Goal: Information Seeking & Learning: Compare options

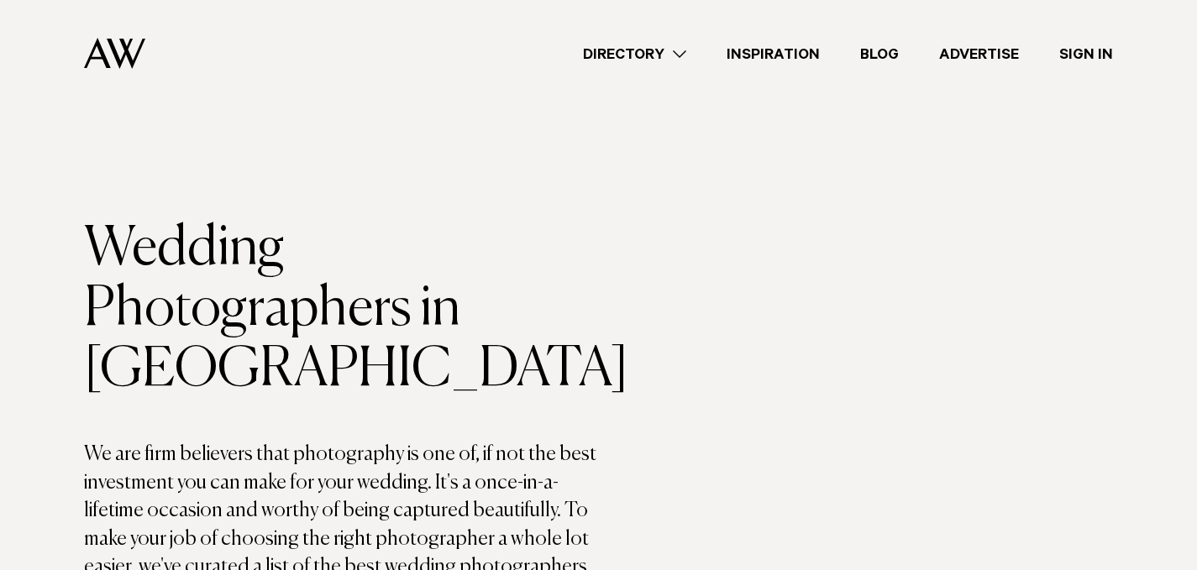
click at [659, 69] on div "Directory Hair & Makeup Flowers Venues Cakes & Sweets" at bounding box center [636, 54] width 954 height 108
click at [660, 57] on link "Directory" at bounding box center [635, 54] width 144 height 23
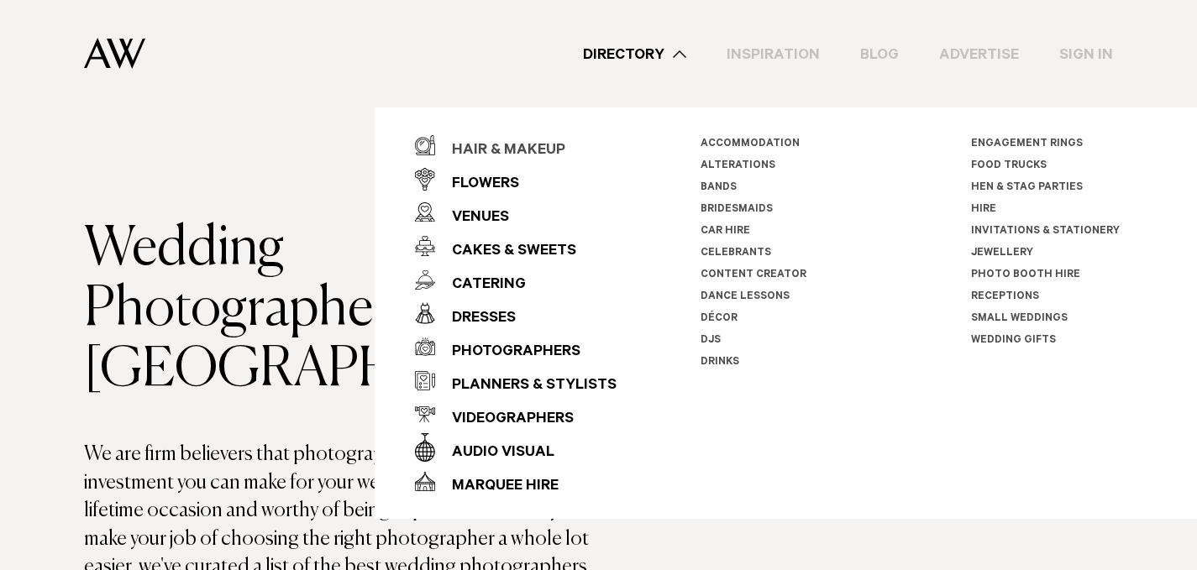
click at [512, 144] on div "Hair & Makeup" at bounding box center [500, 151] width 130 height 34
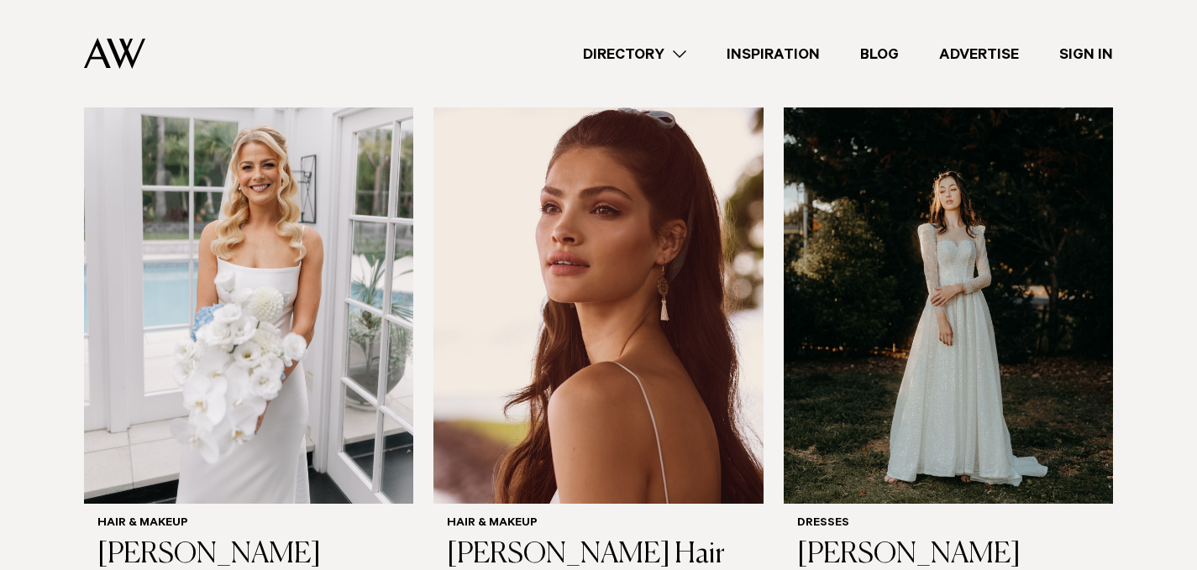
scroll to position [606, 0]
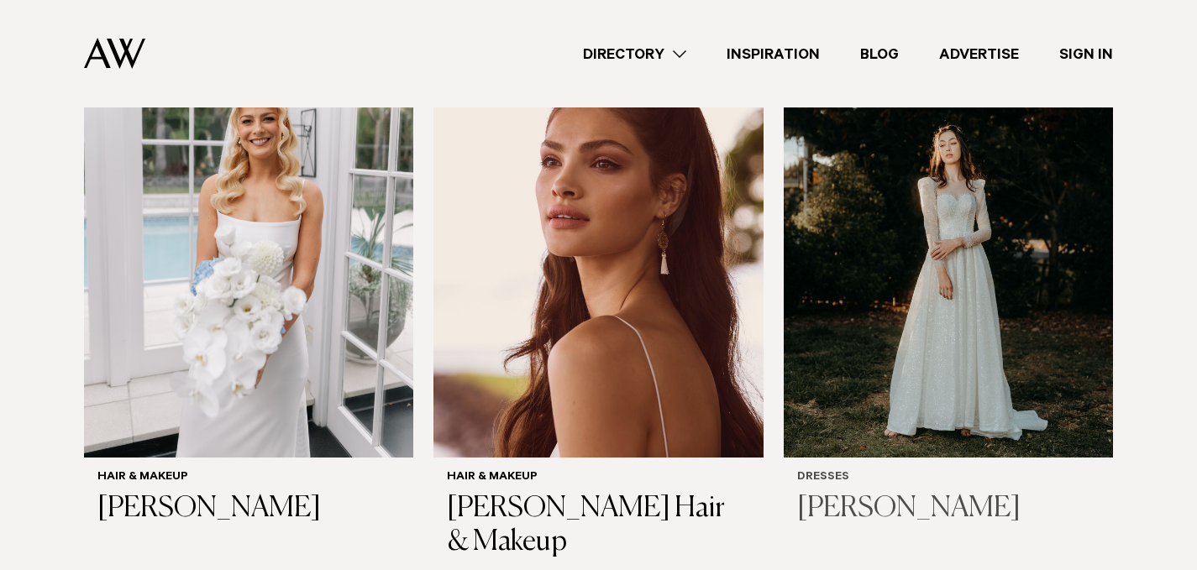
click at [941, 324] on img at bounding box center [948, 236] width 329 height 442
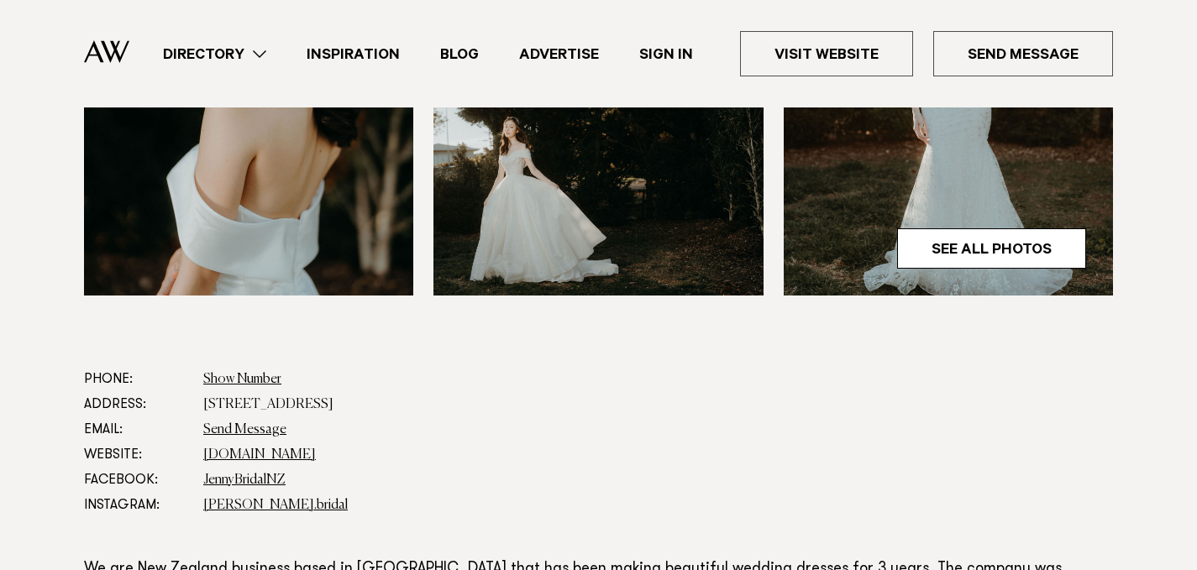
scroll to position [817, 0]
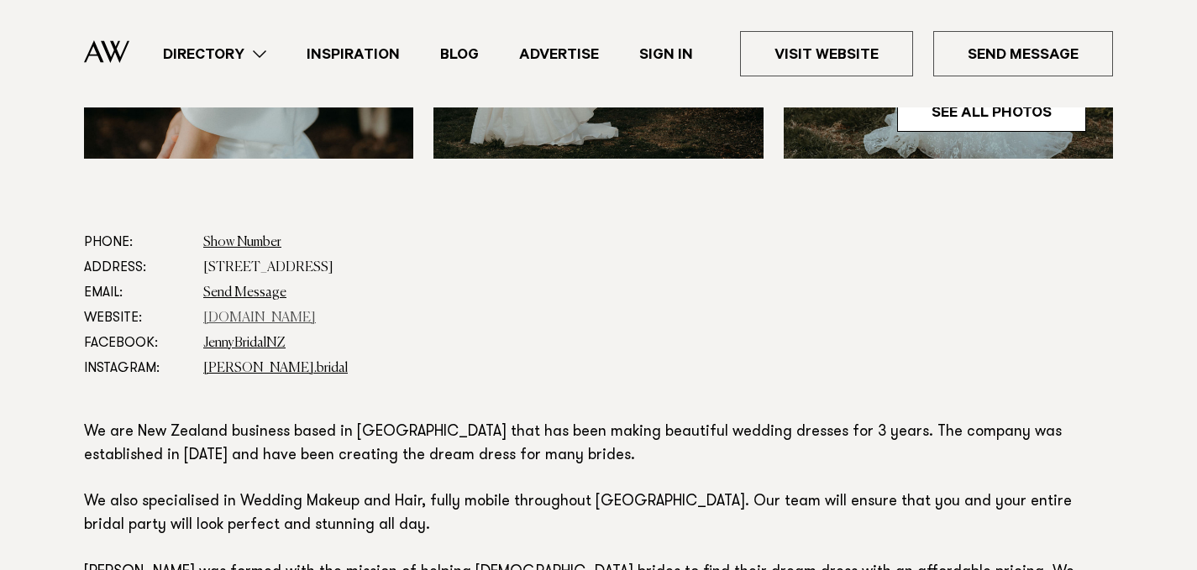
click at [298, 317] on link "www.jennybridalnz.com" at bounding box center [259, 318] width 113 height 13
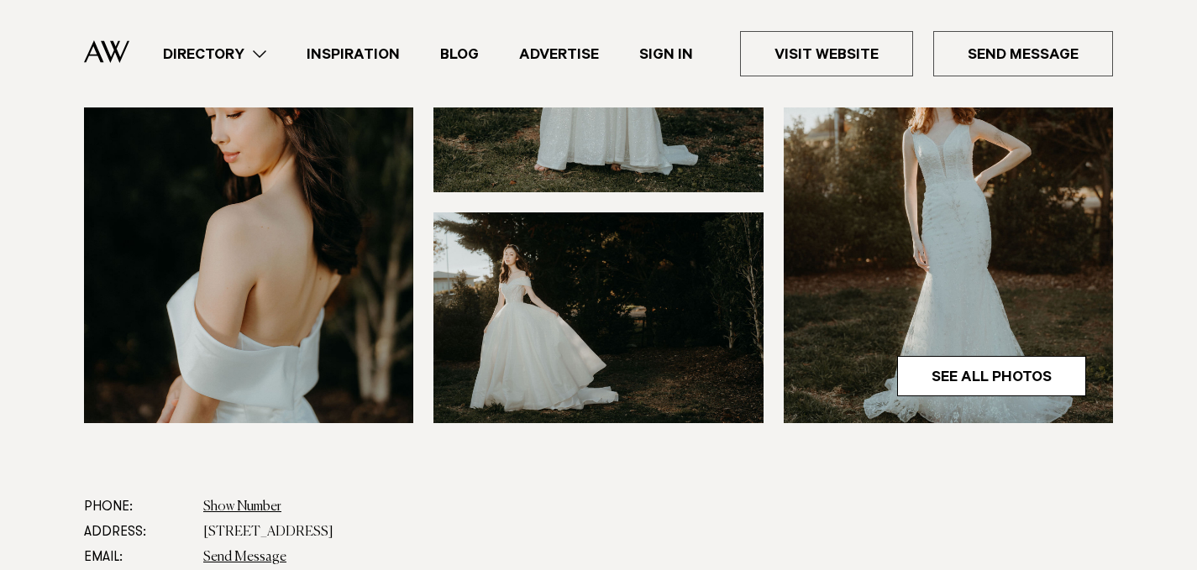
scroll to position [526, 0]
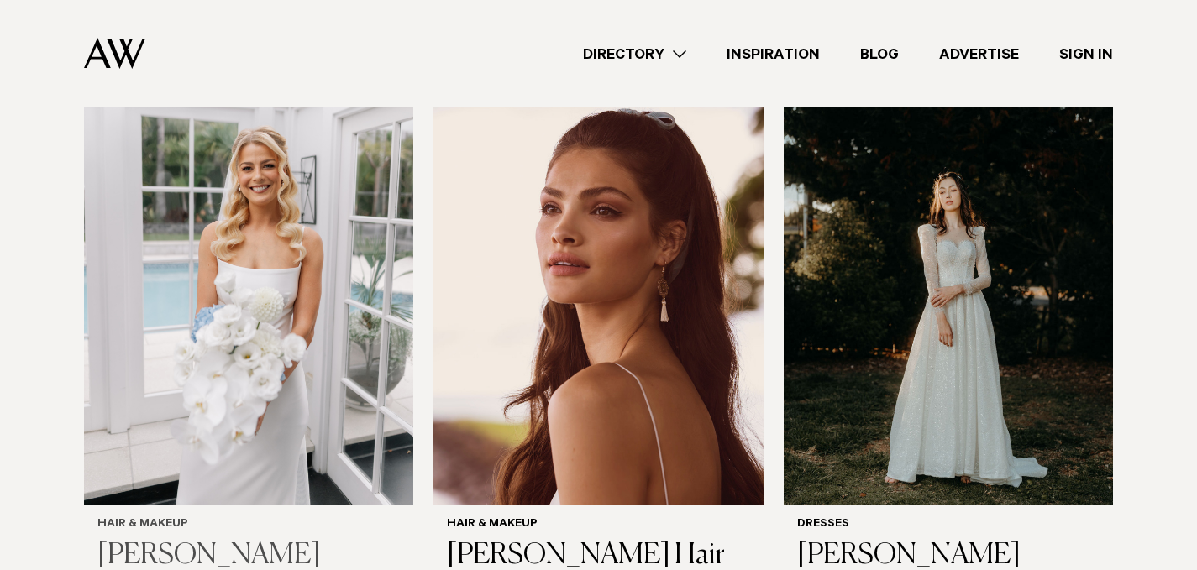
scroll to position [544, 0]
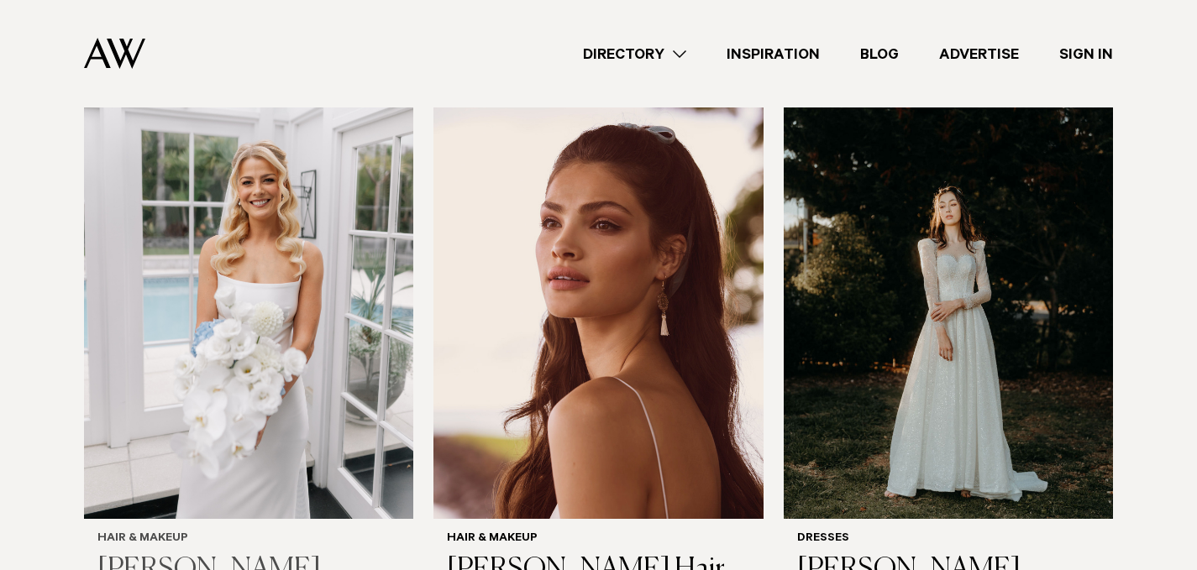
click at [289, 383] on img at bounding box center [248, 297] width 329 height 442
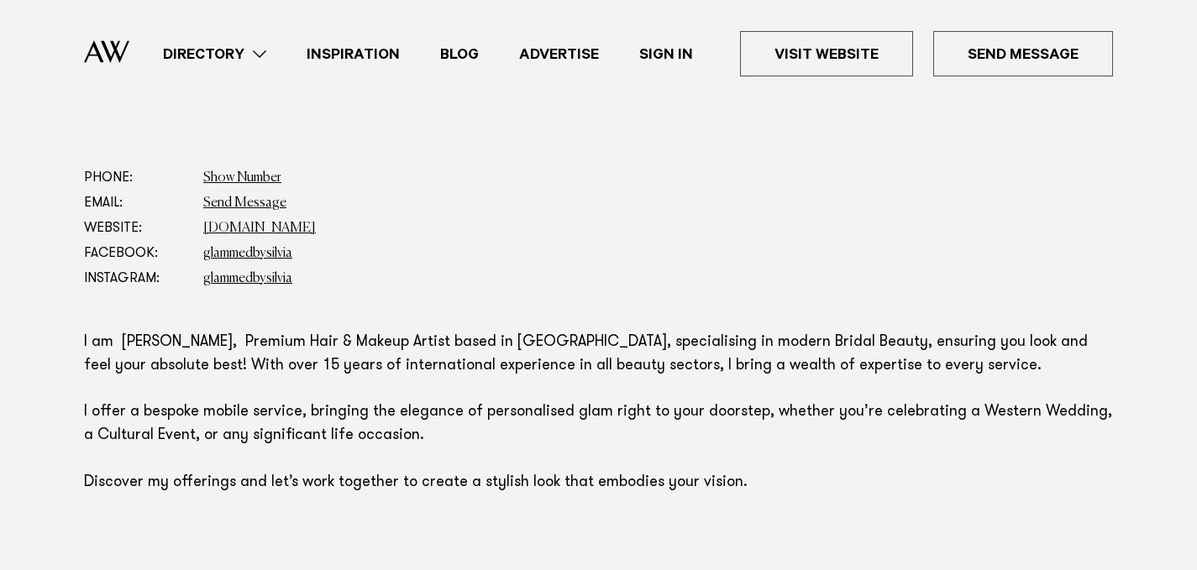
scroll to position [885, 0]
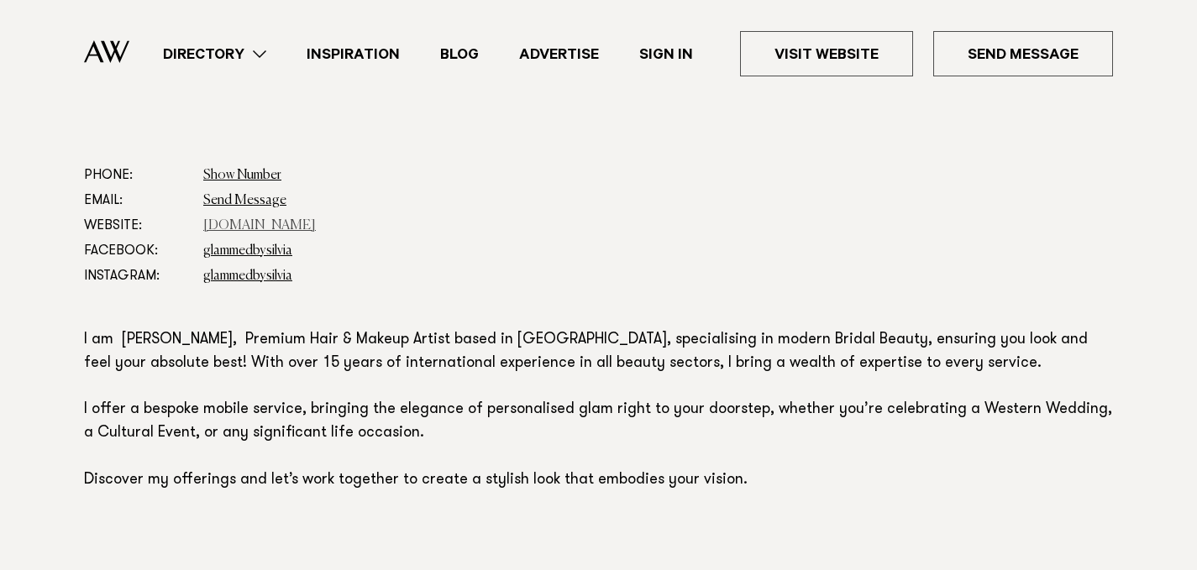
click at [275, 221] on link "silviapieva.co.nz" at bounding box center [259, 225] width 113 height 13
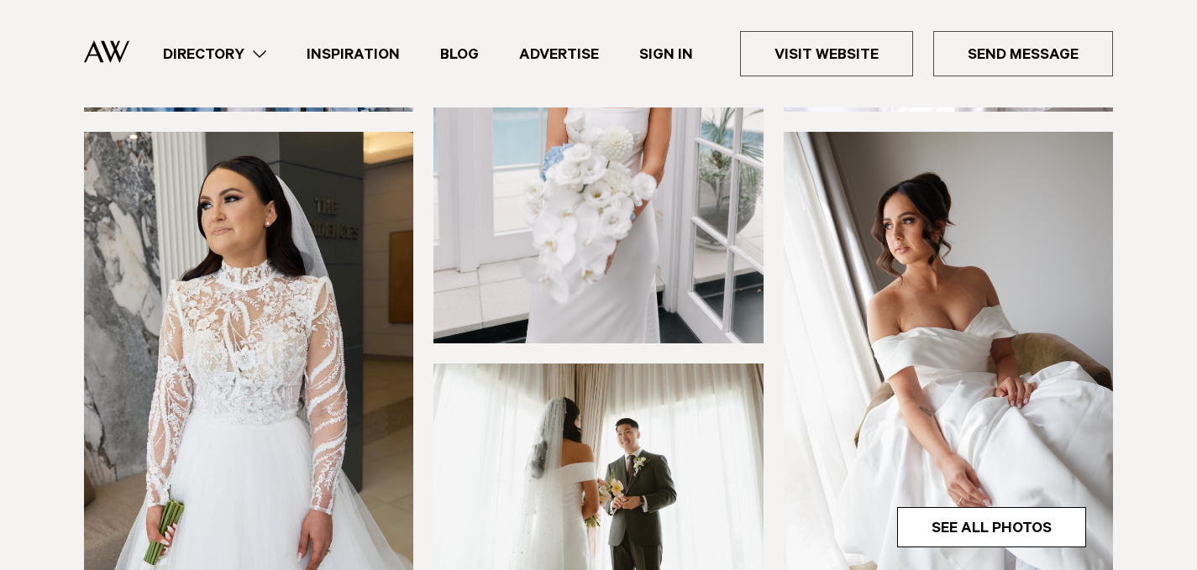
scroll to position [355, 0]
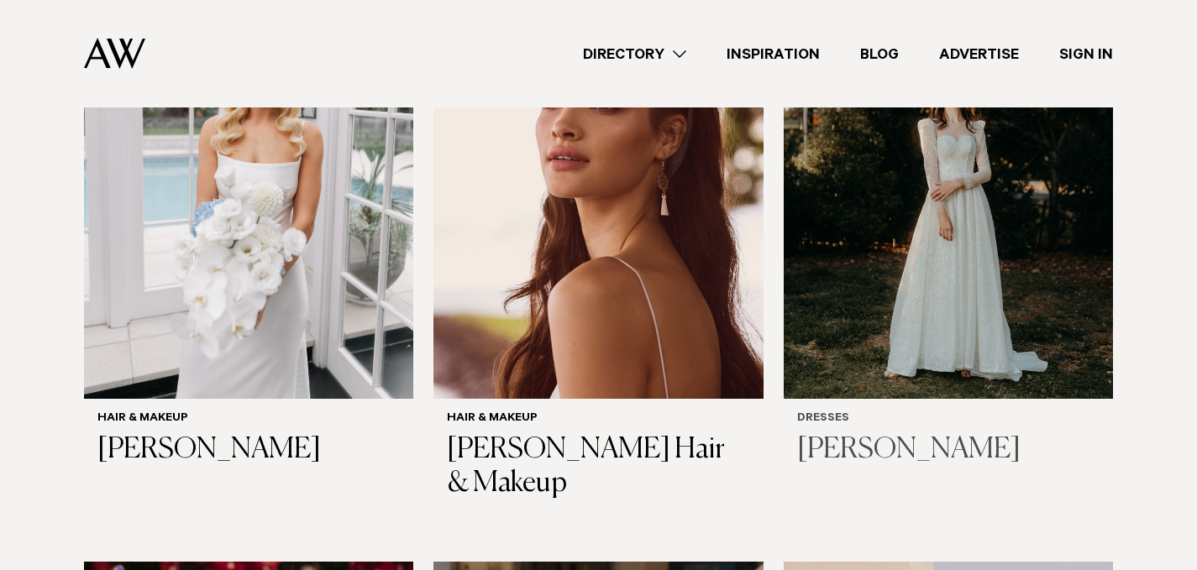
scroll to position [668, 0]
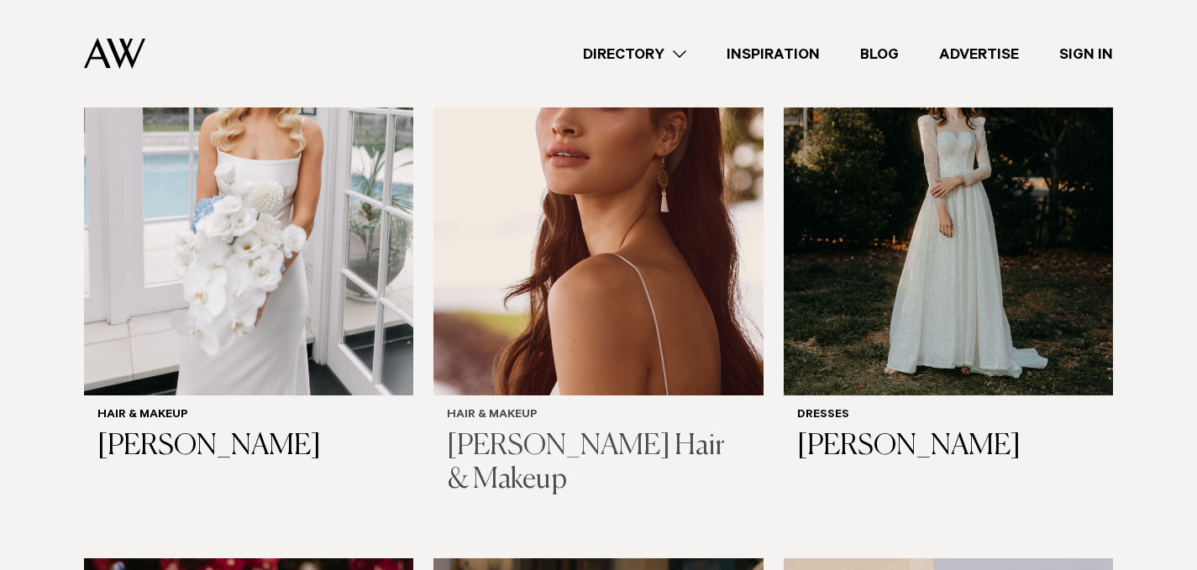
click at [669, 344] on img at bounding box center [597, 174] width 329 height 442
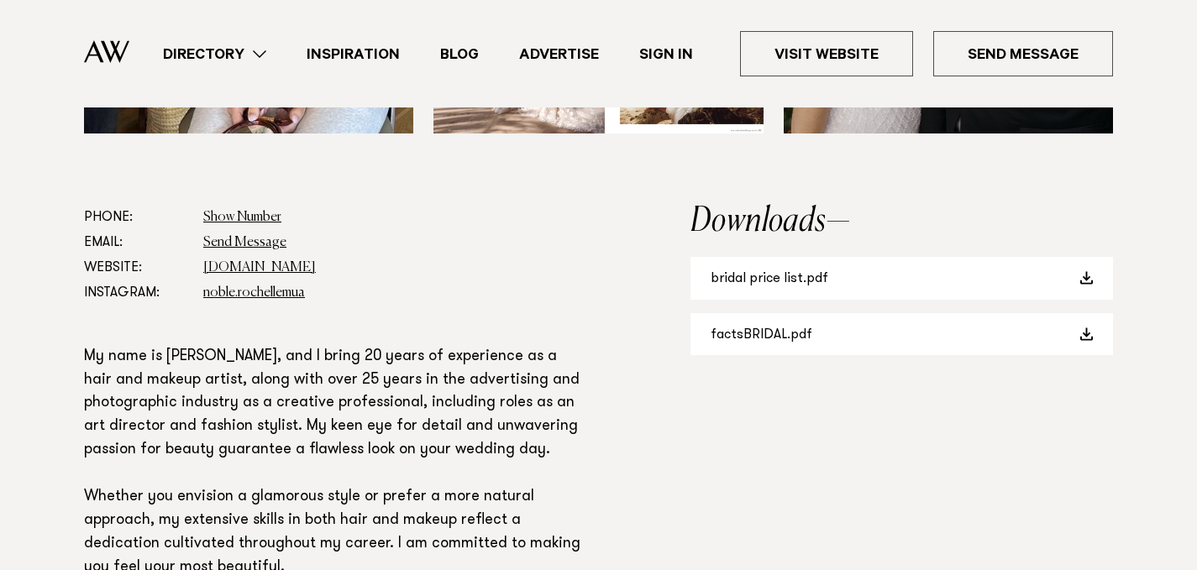
scroll to position [907, 0]
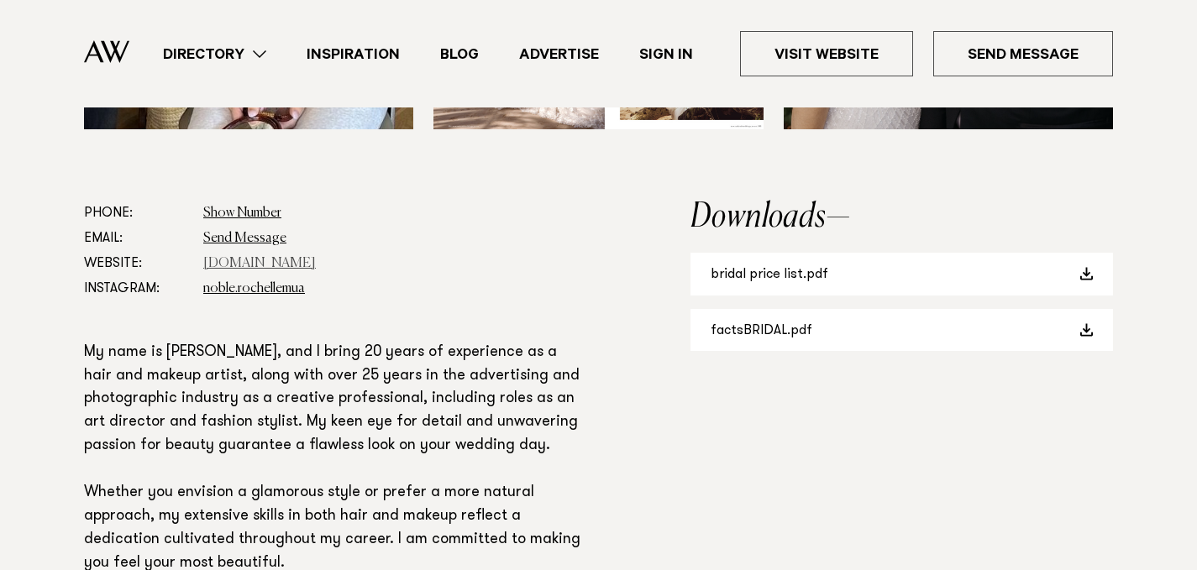
click at [312, 266] on link "www.rochellenoblemakeup.com" at bounding box center [259, 263] width 113 height 13
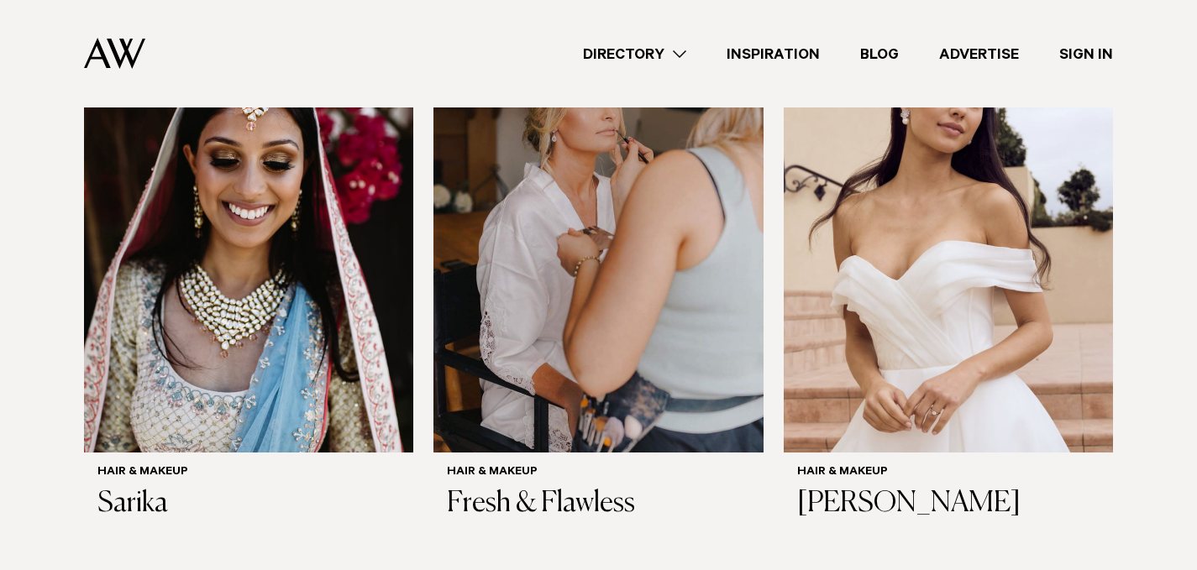
scroll to position [1214, 0]
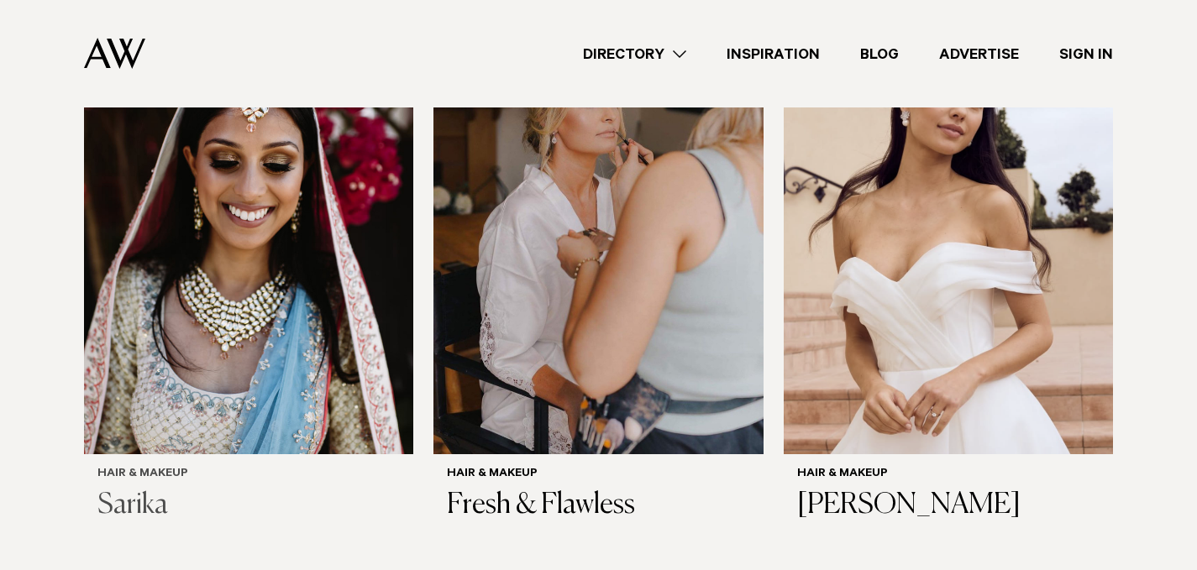
click at [253, 343] on img at bounding box center [248, 234] width 329 height 442
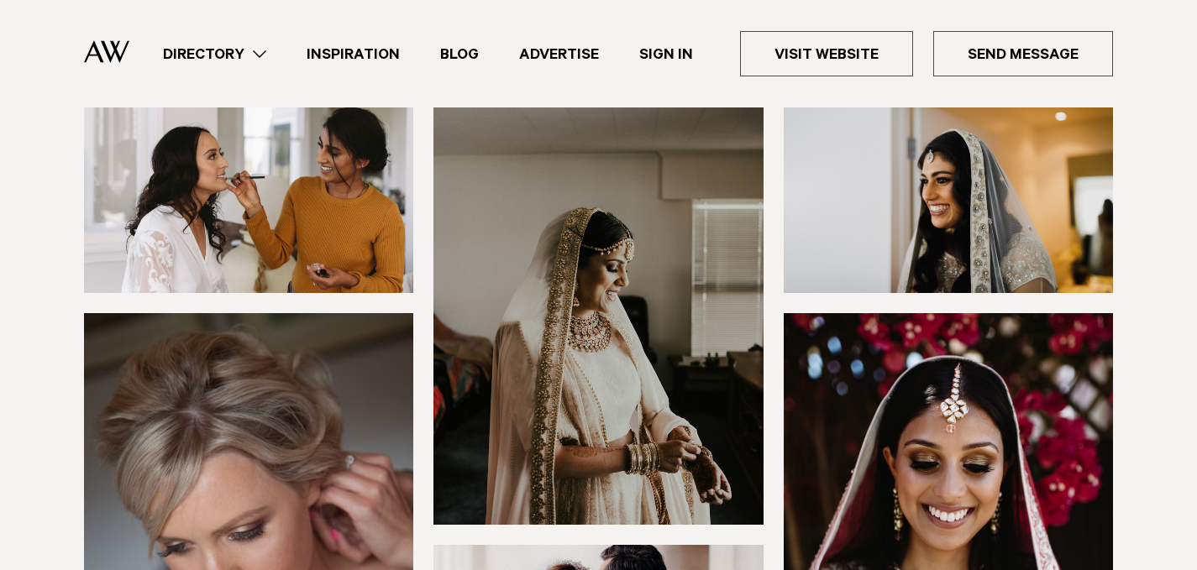
scroll to position [260, 0]
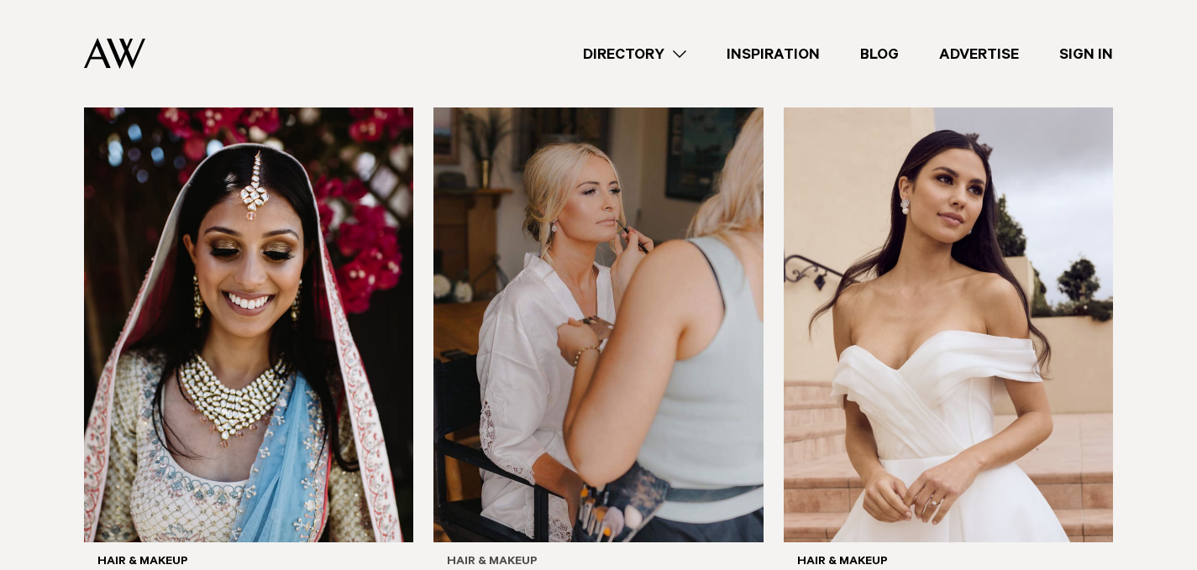
scroll to position [1119, 0]
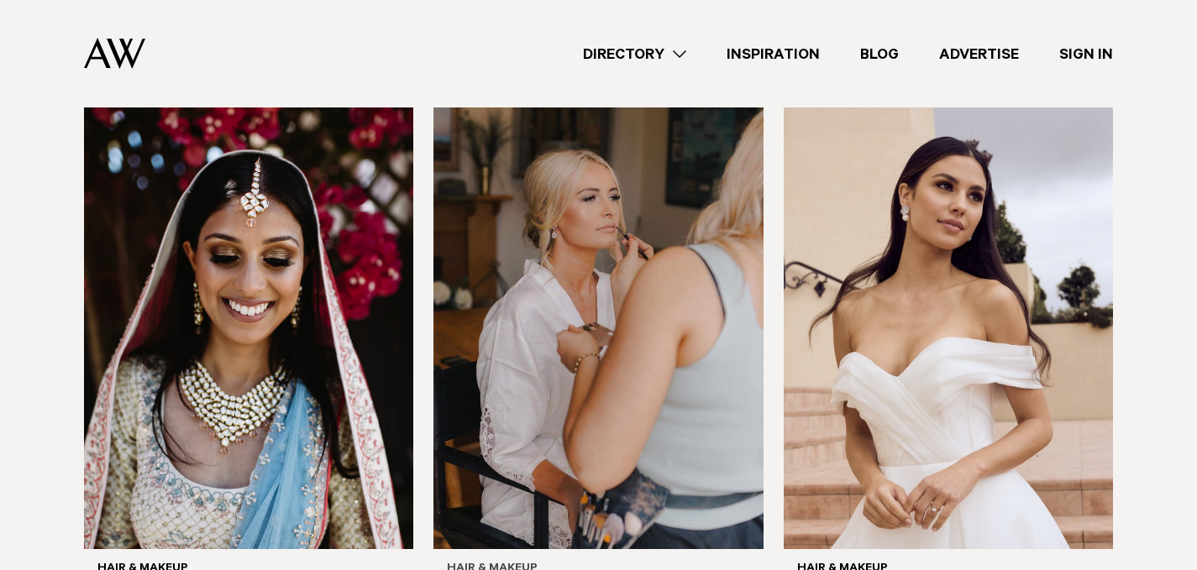
click at [659, 390] on img at bounding box center [597, 329] width 329 height 442
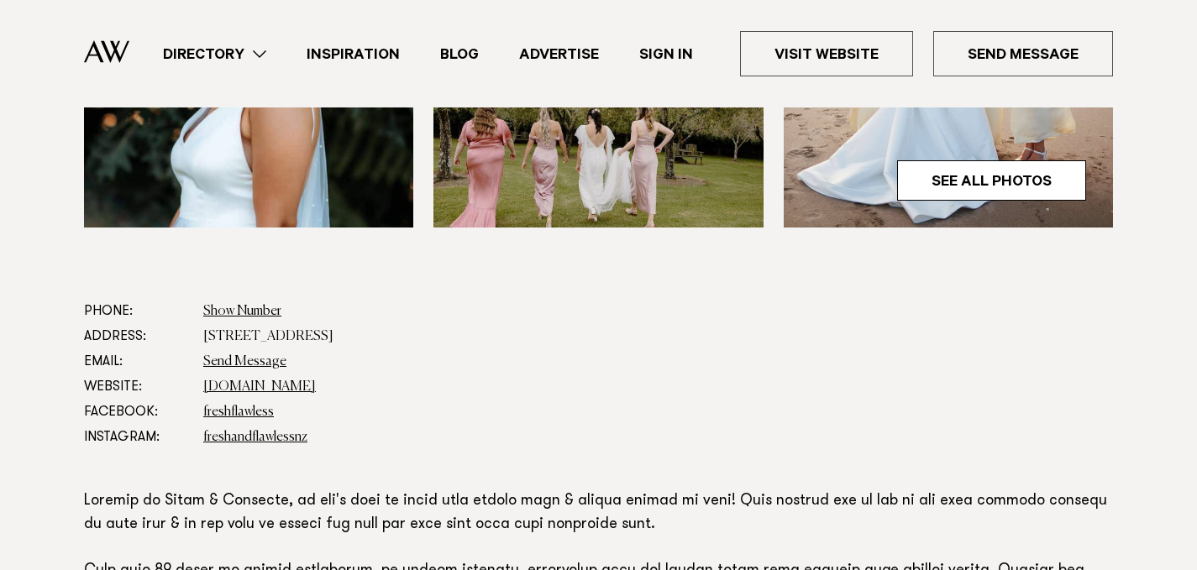
scroll to position [740, 0]
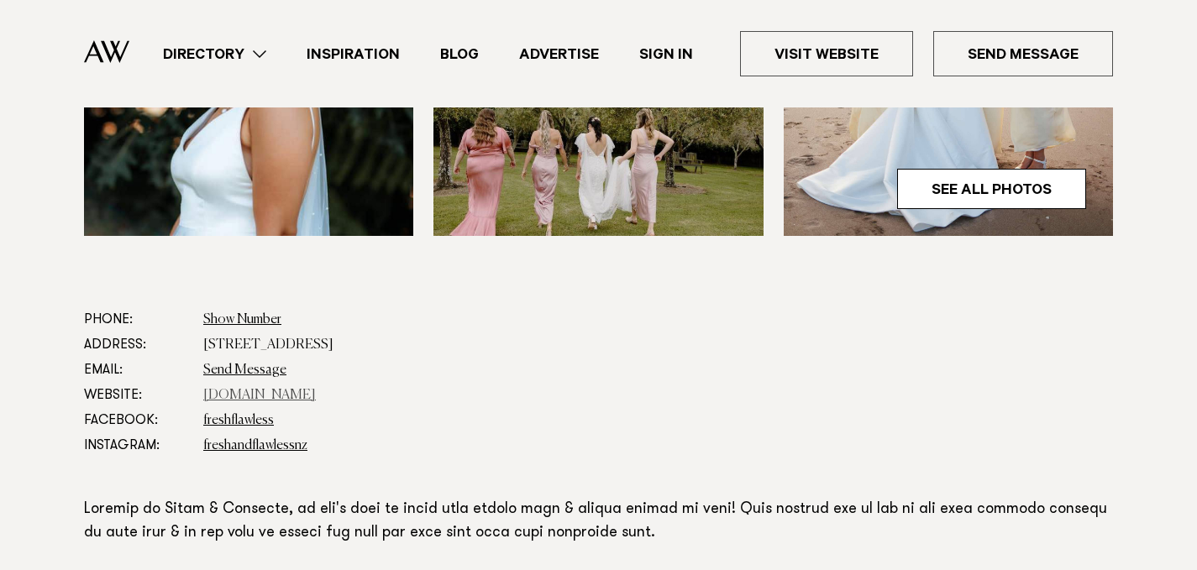
click at [293, 395] on link "freshandflawless.co.nz" at bounding box center [259, 395] width 113 height 13
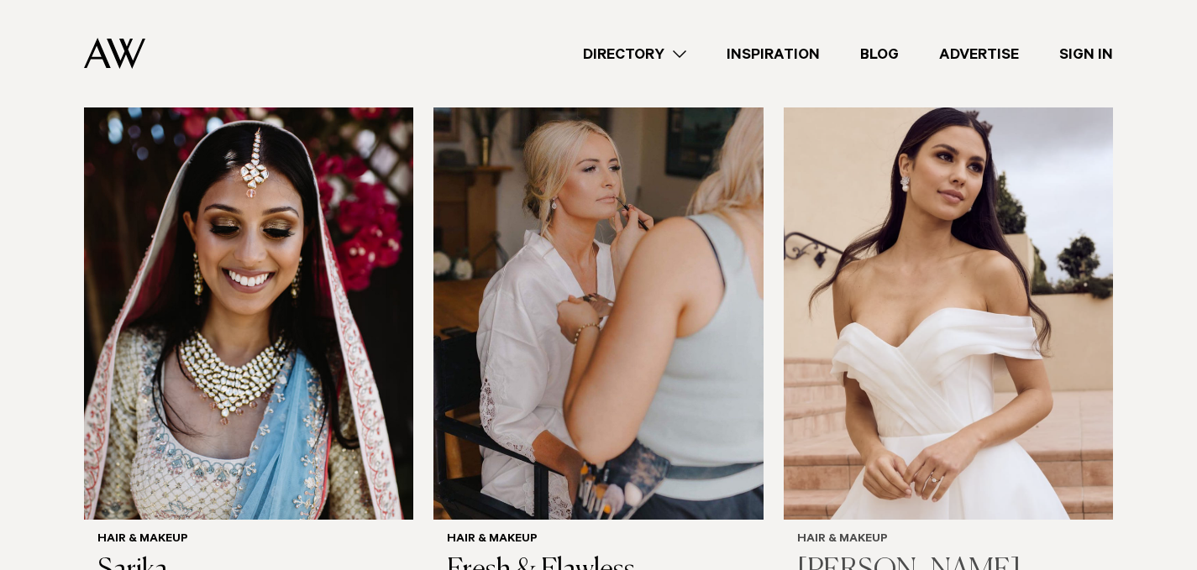
scroll to position [1137, 0]
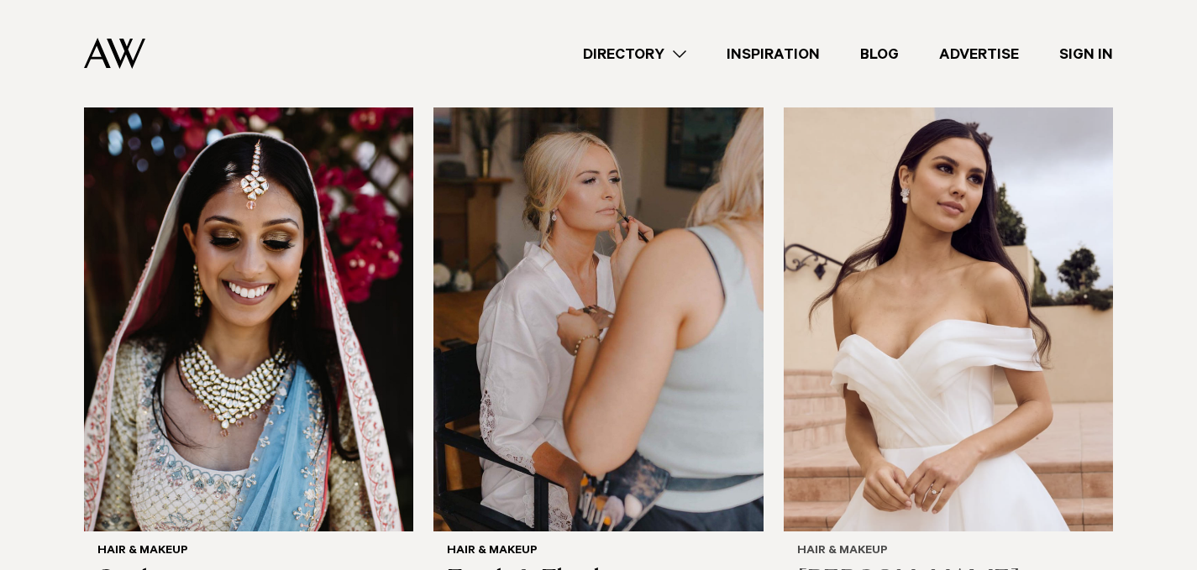
click at [943, 369] on img at bounding box center [948, 311] width 329 height 442
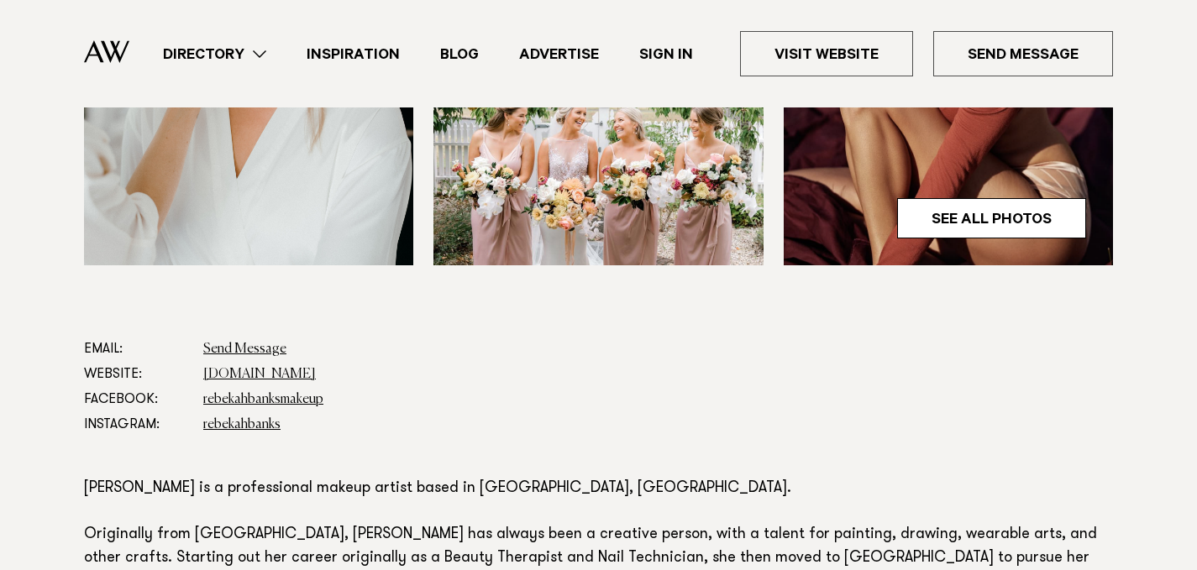
scroll to position [706, 0]
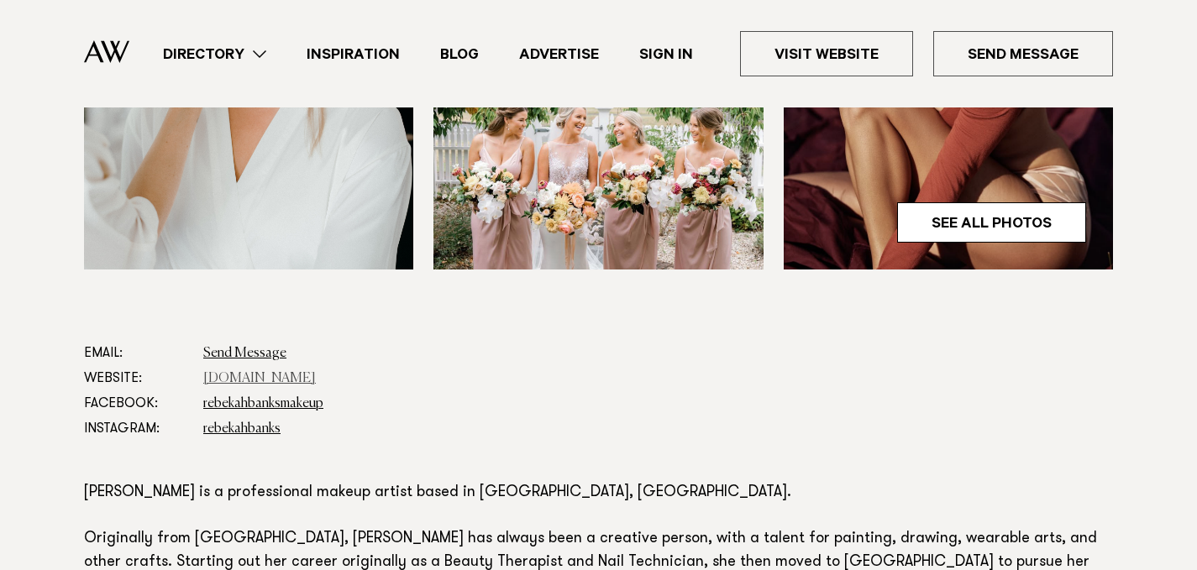
click at [312, 378] on link "www.rebekahbanks.com" at bounding box center [259, 378] width 113 height 13
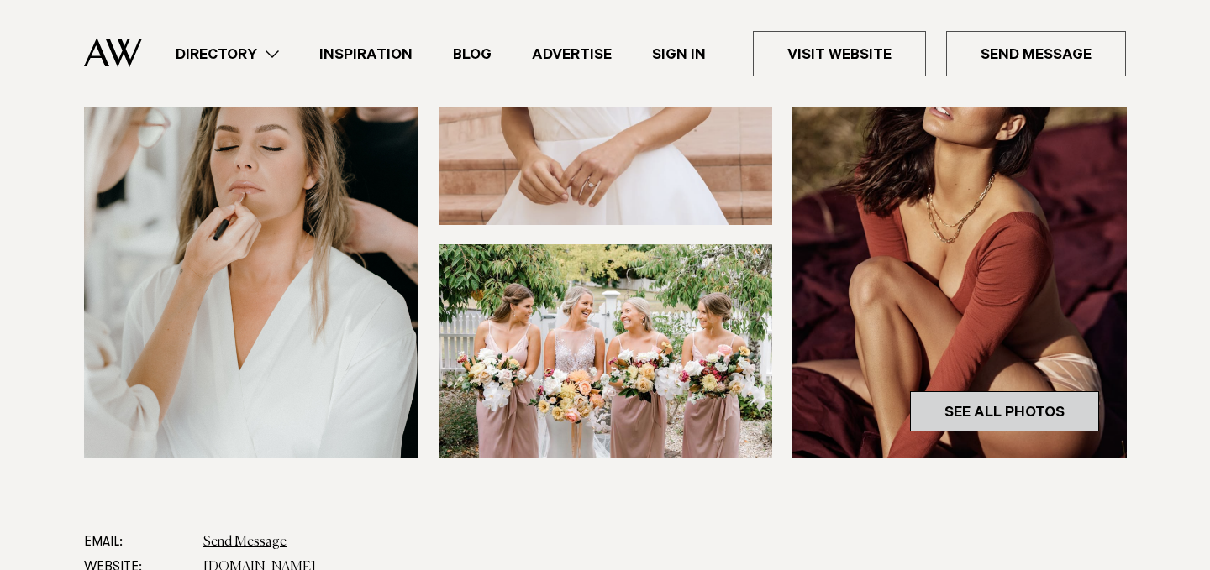
scroll to position [526, 0]
click at [960, 419] on link "See All Photos" at bounding box center [1004, 411] width 189 height 40
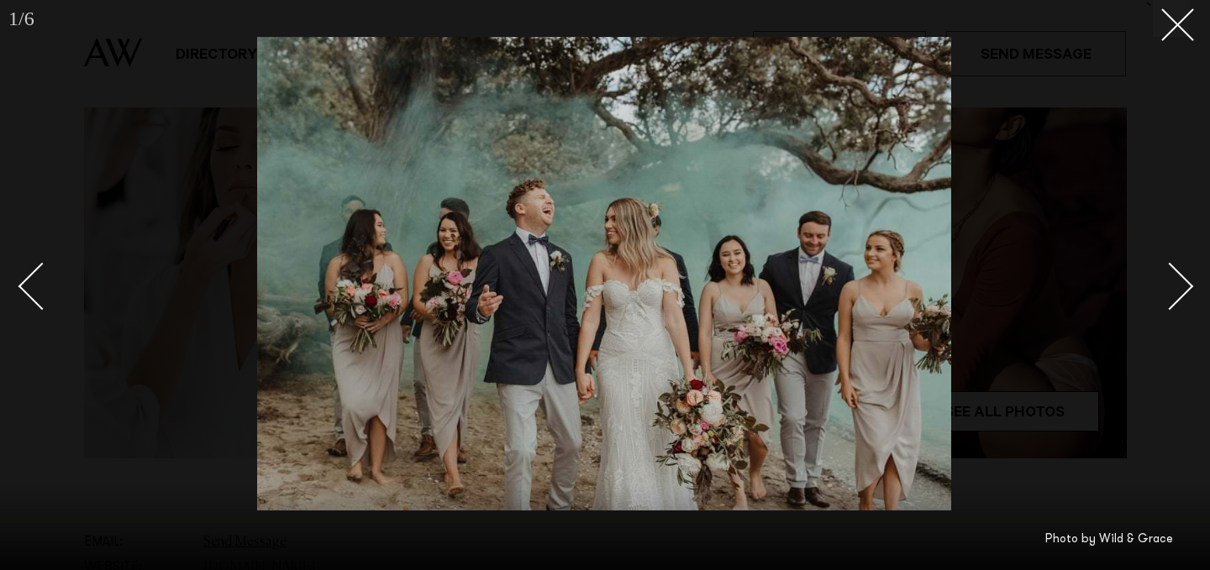
click at [1176, 286] on div "Next slide" at bounding box center [1170, 286] width 48 height 48
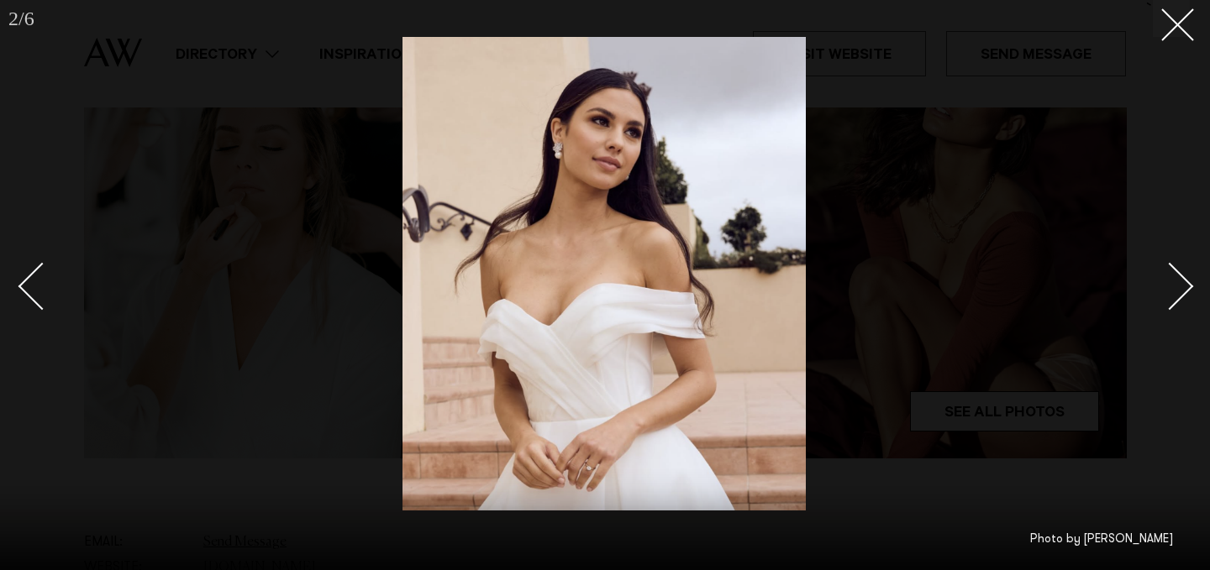
click at [1176, 286] on div "Next slide" at bounding box center [1170, 286] width 48 height 48
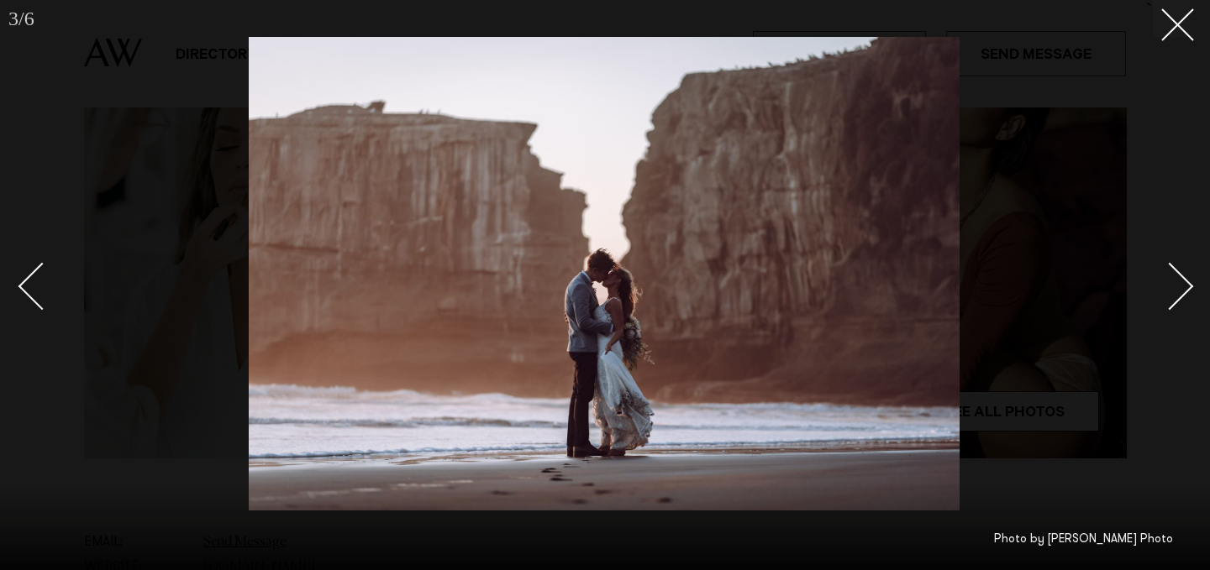
click at [1176, 286] on div "Next slide" at bounding box center [1170, 286] width 48 height 48
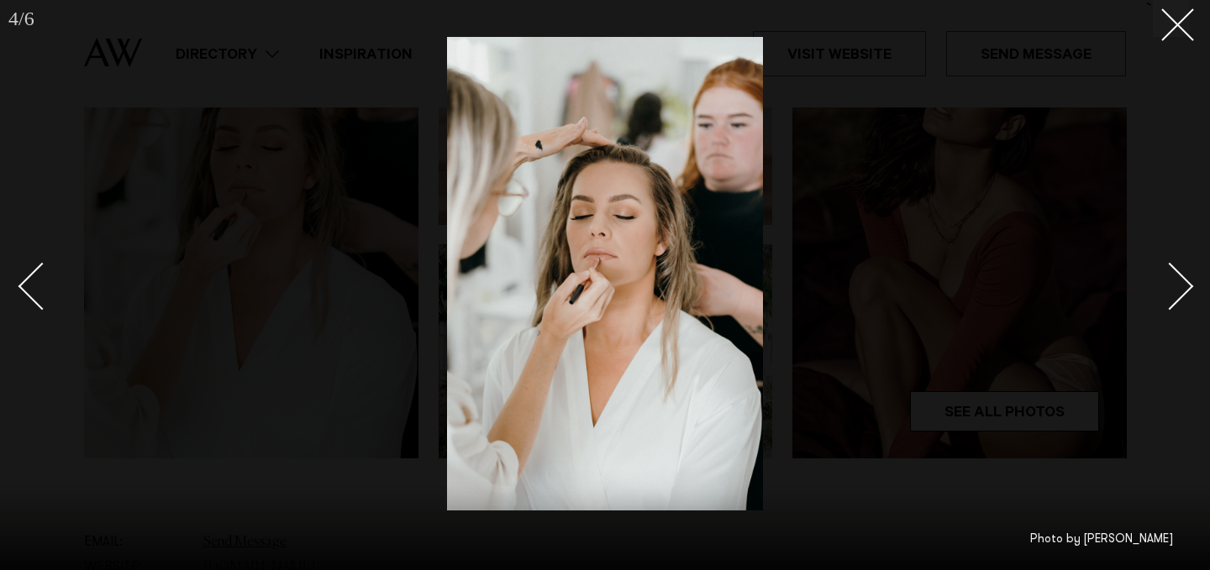
click at [1176, 287] on div "Next slide" at bounding box center [1170, 286] width 48 height 48
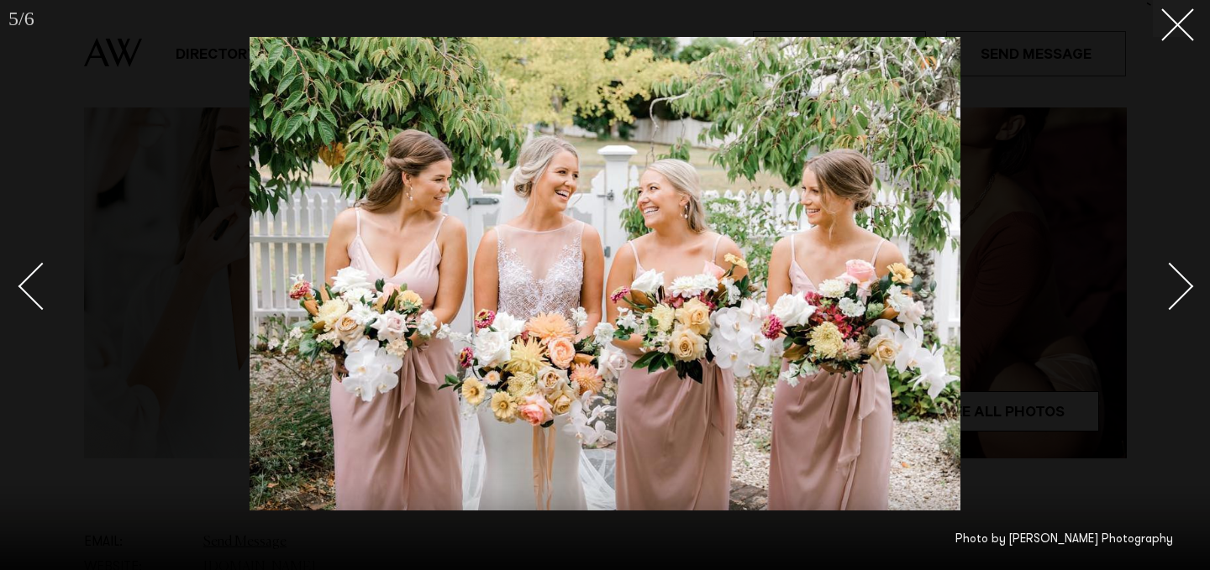
click at [1176, 287] on div "Next slide" at bounding box center [1170, 286] width 48 height 48
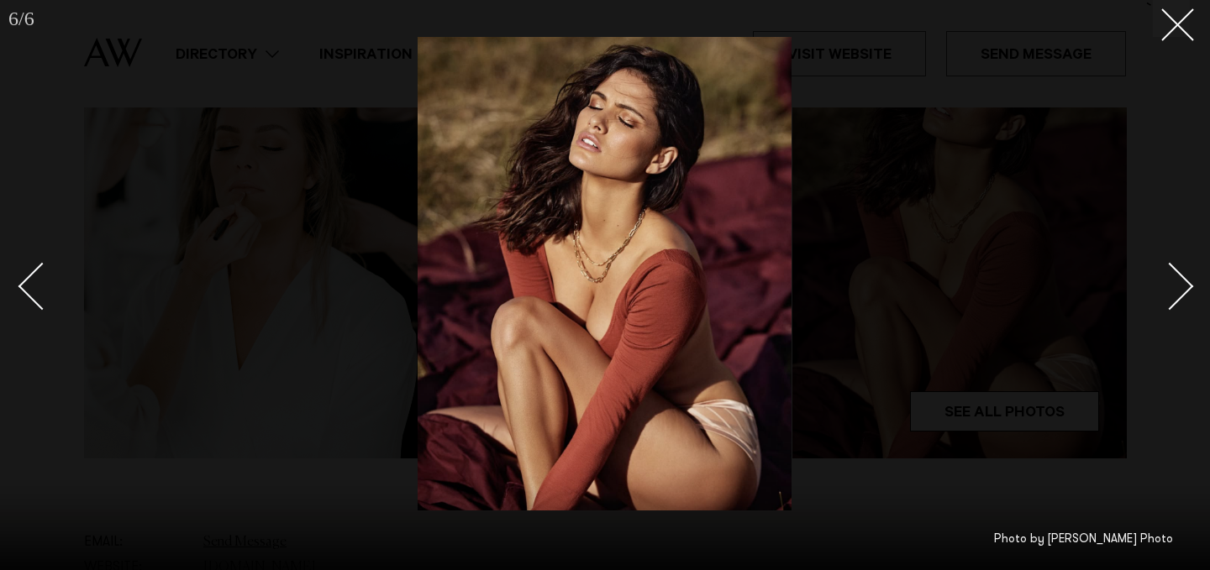
click at [1195, 32] on div at bounding box center [605, 285] width 1210 height 570
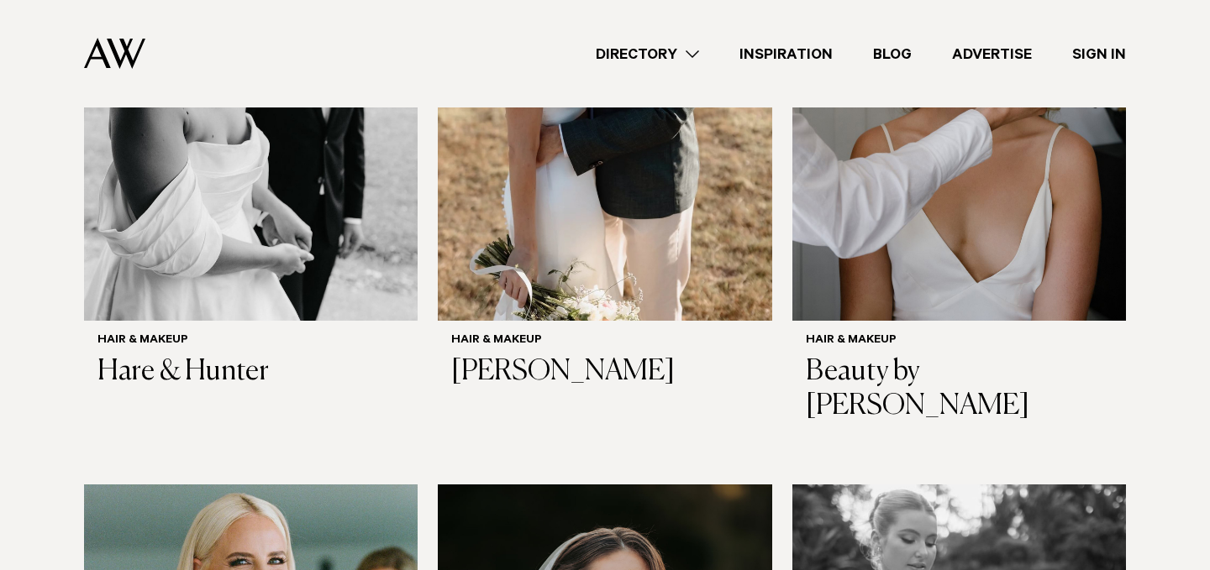
scroll to position [1913, 0]
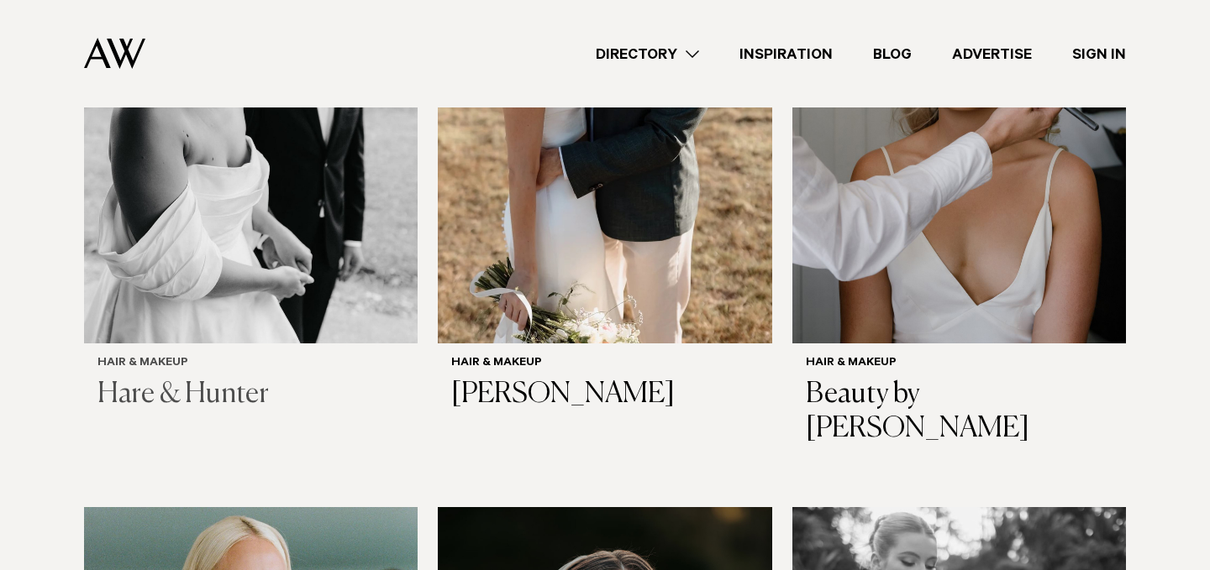
click at [175, 300] on img at bounding box center [250, 120] width 333 height 448
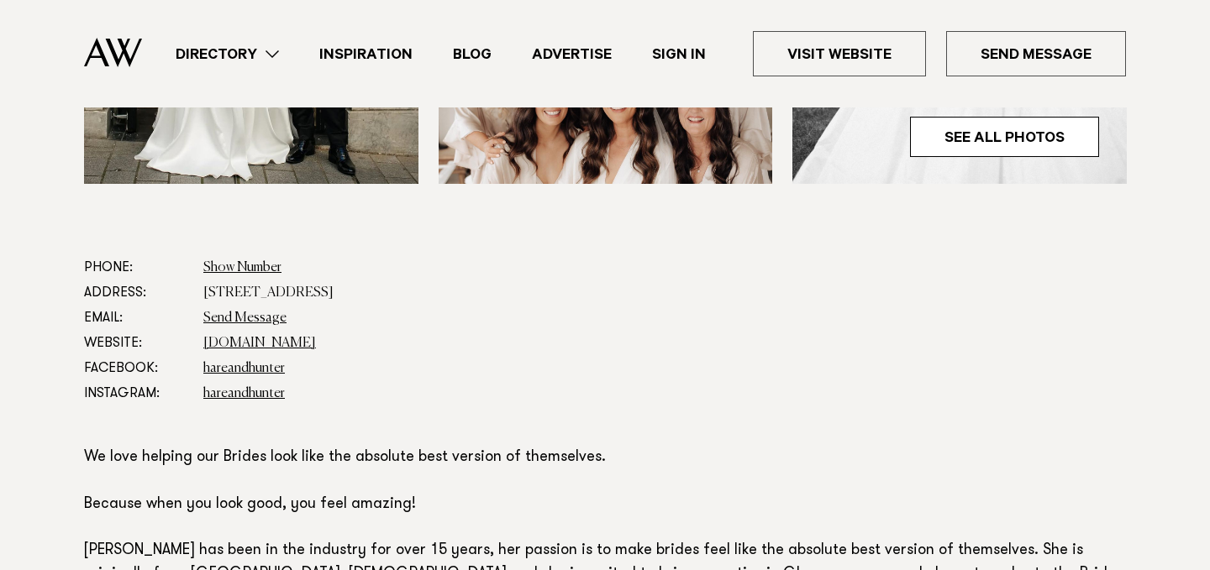
scroll to position [801, 0]
click at [260, 342] on link "[DOMAIN_NAME]" at bounding box center [259, 342] width 113 height 13
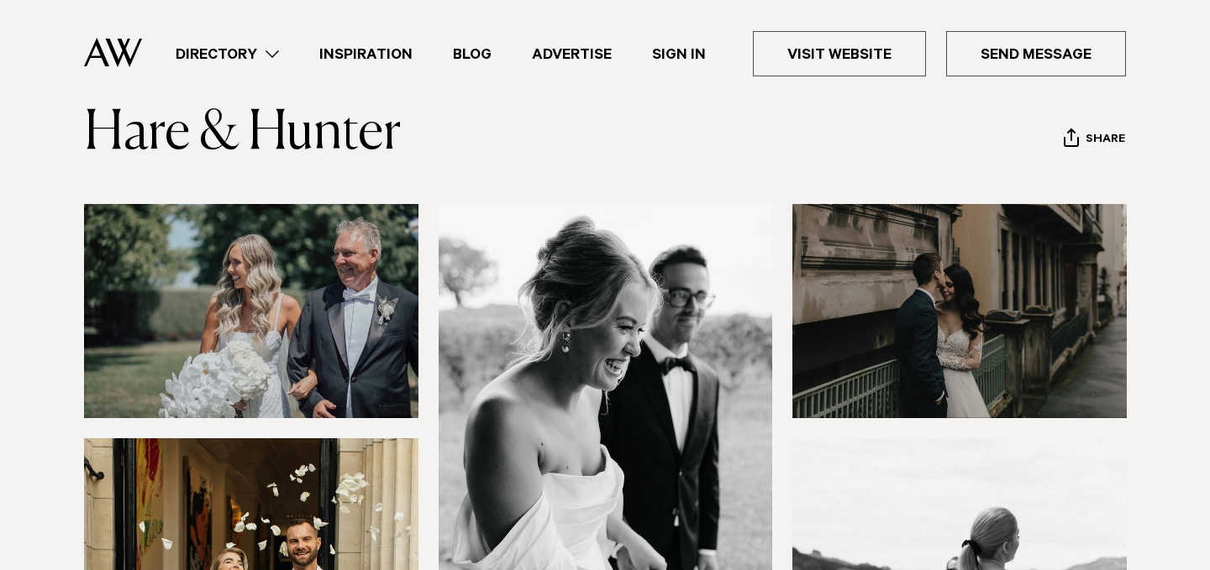
scroll to position [0, 0]
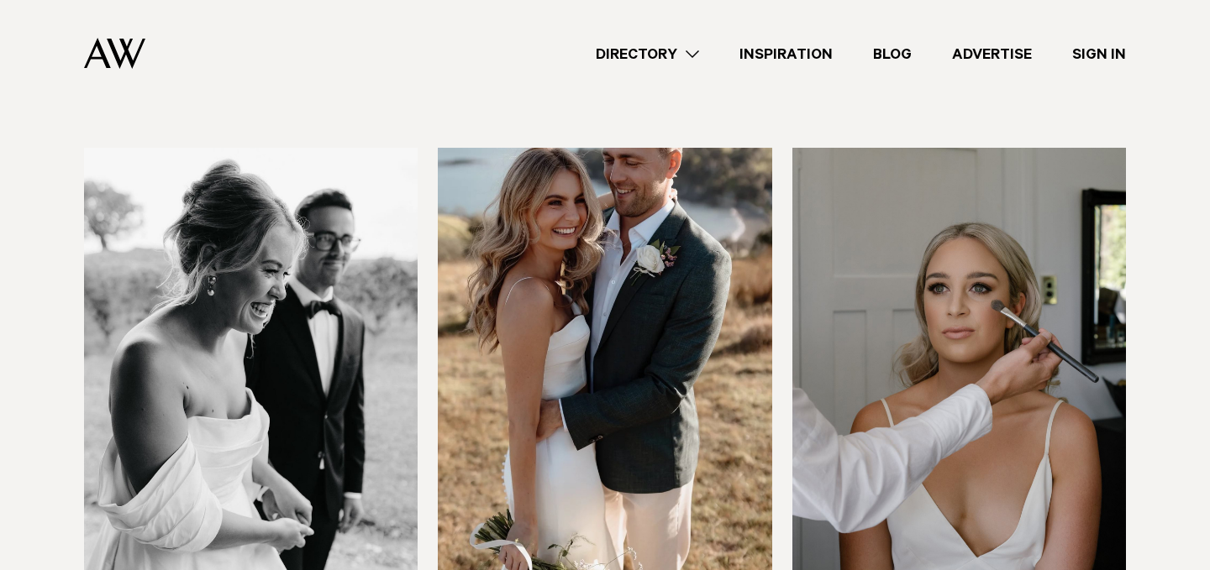
scroll to position [1685, 0]
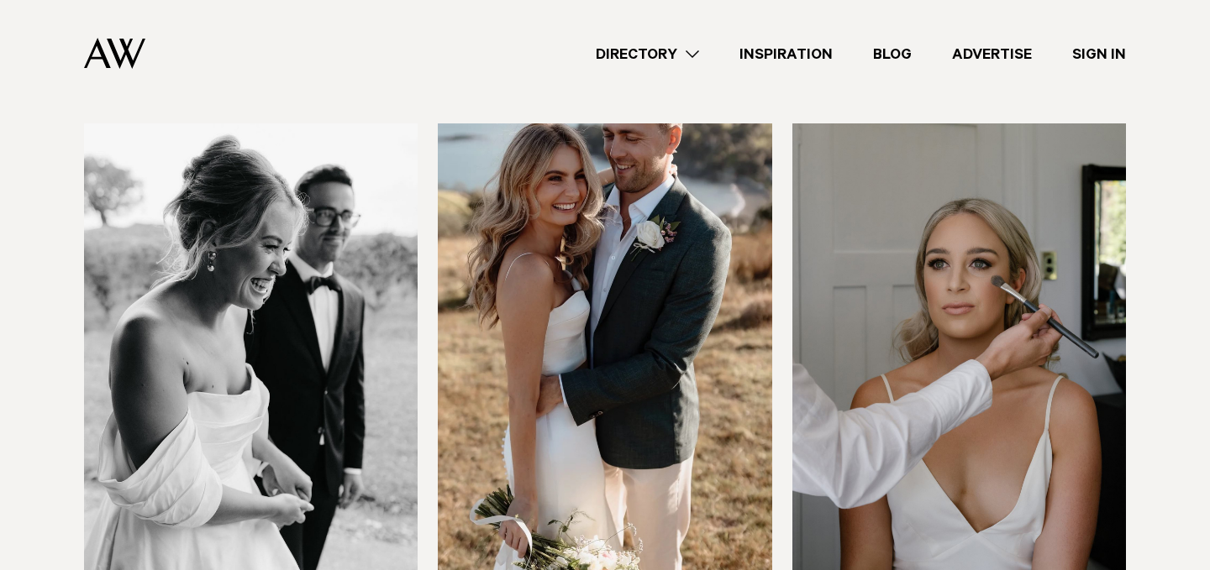
click at [666, 424] on img at bounding box center [604, 347] width 333 height 448
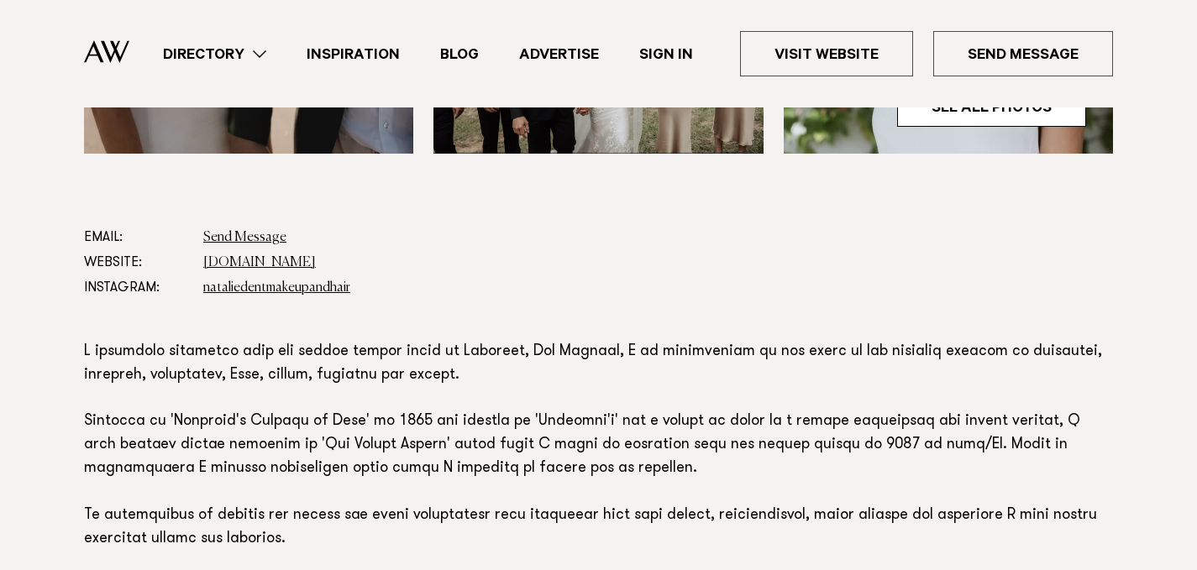
scroll to position [874, 0]
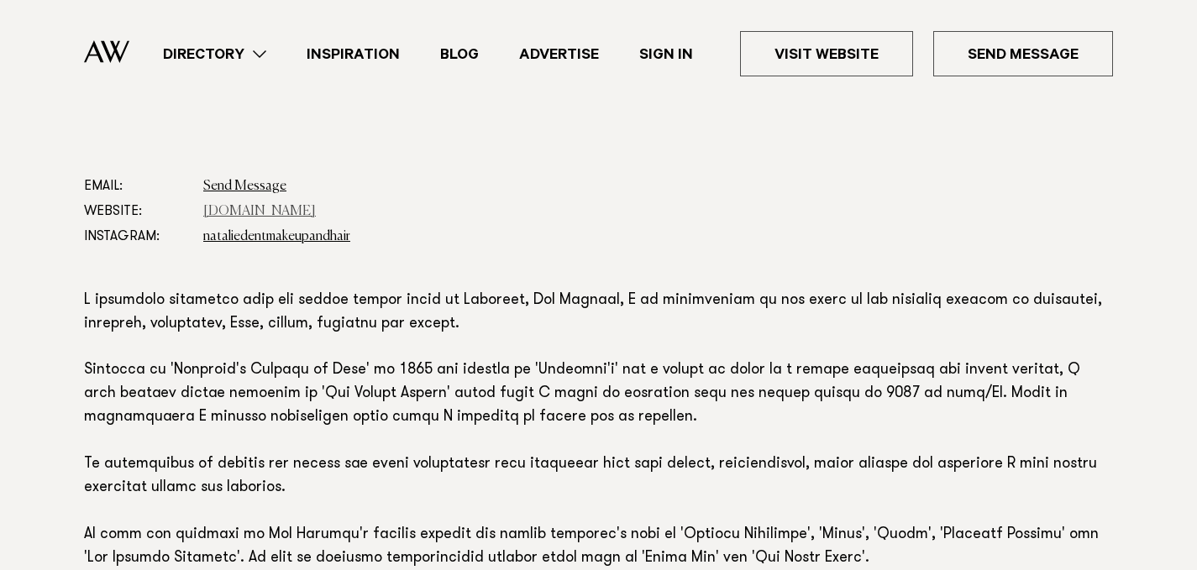
click at [264, 214] on link "www.nataliedent.com" at bounding box center [259, 211] width 113 height 13
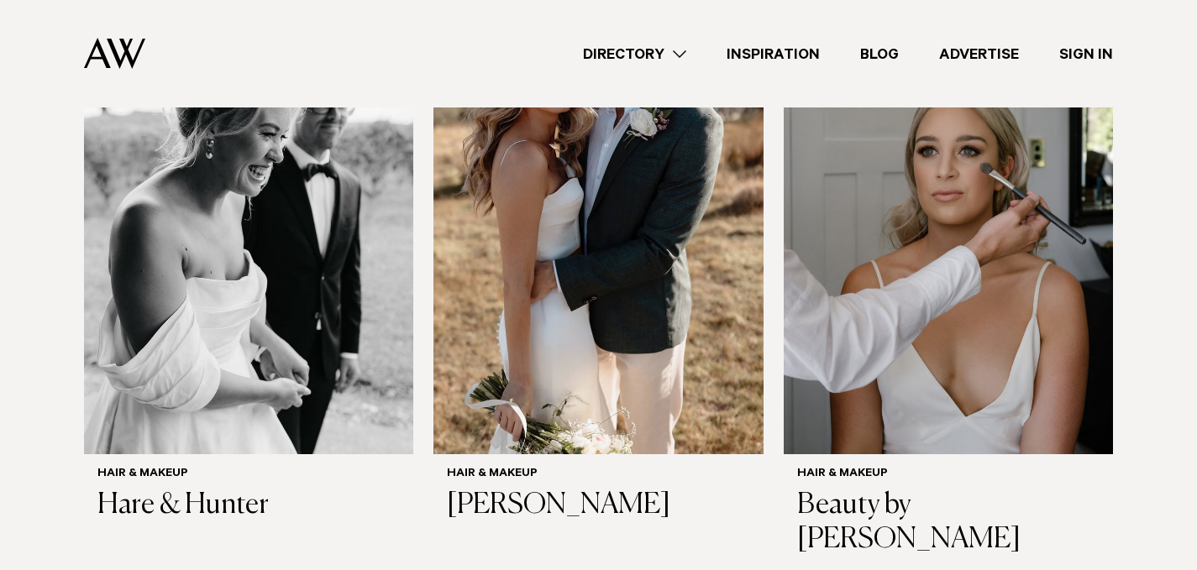
scroll to position [1785, 0]
click at [1030, 314] on img at bounding box center [948, 234] width 329 height 442
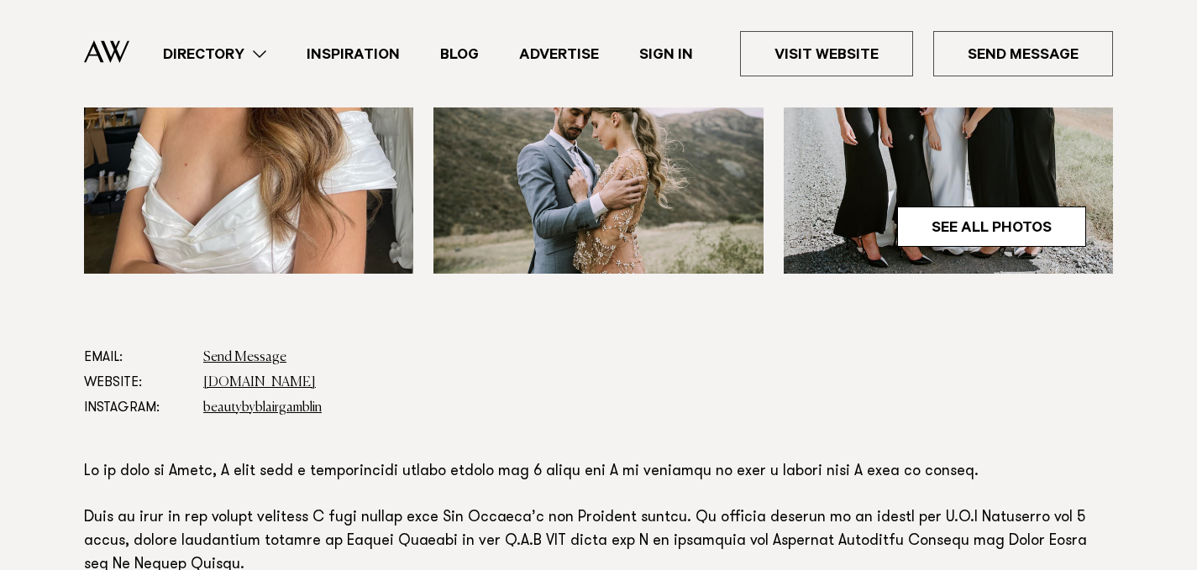
scroll to position [838, 0]
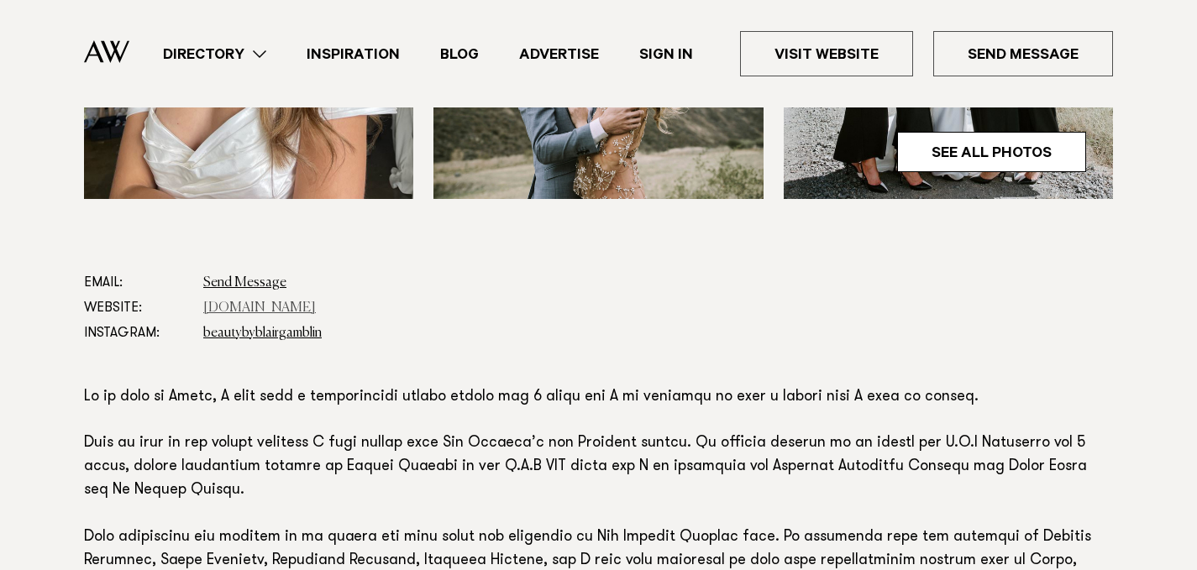
click at [316, 302] on link "[DOMAIN_NAME]" at bounding box center [259, 308] width 113 height 13
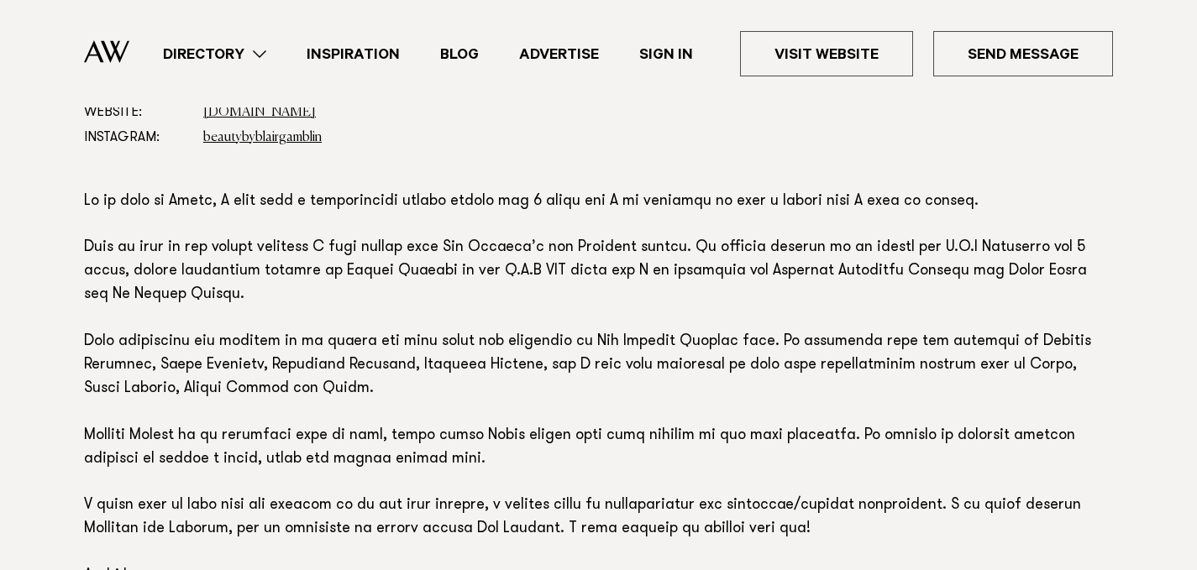
scroll to position [1043, 0]
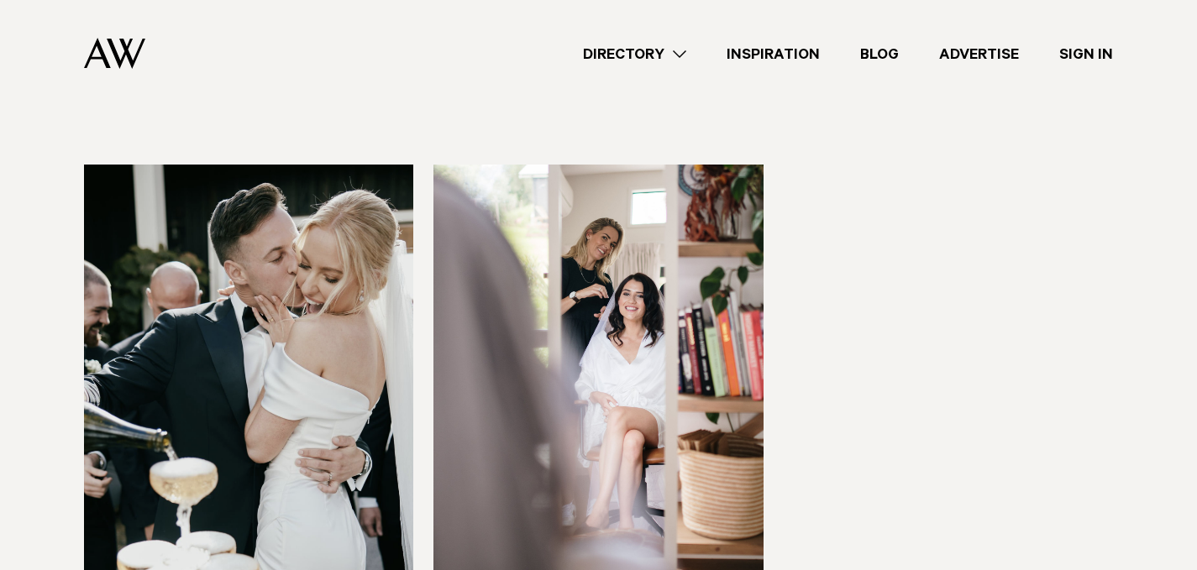
scroll to position [4019, 0]
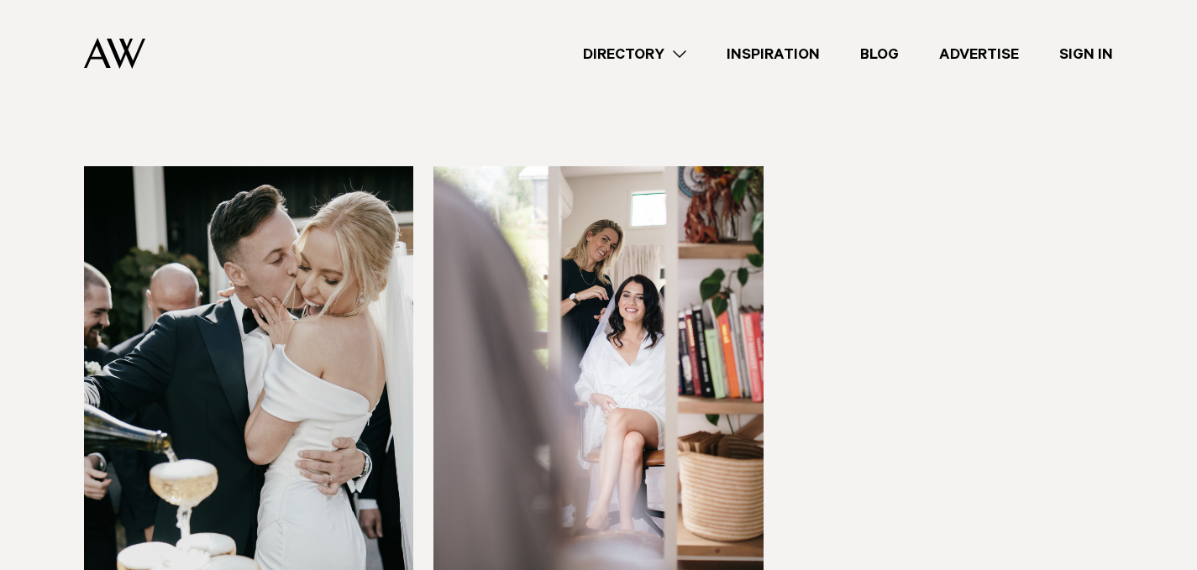
click at [323, 399] on img at bounding box center [248, 387] width 329 height 442
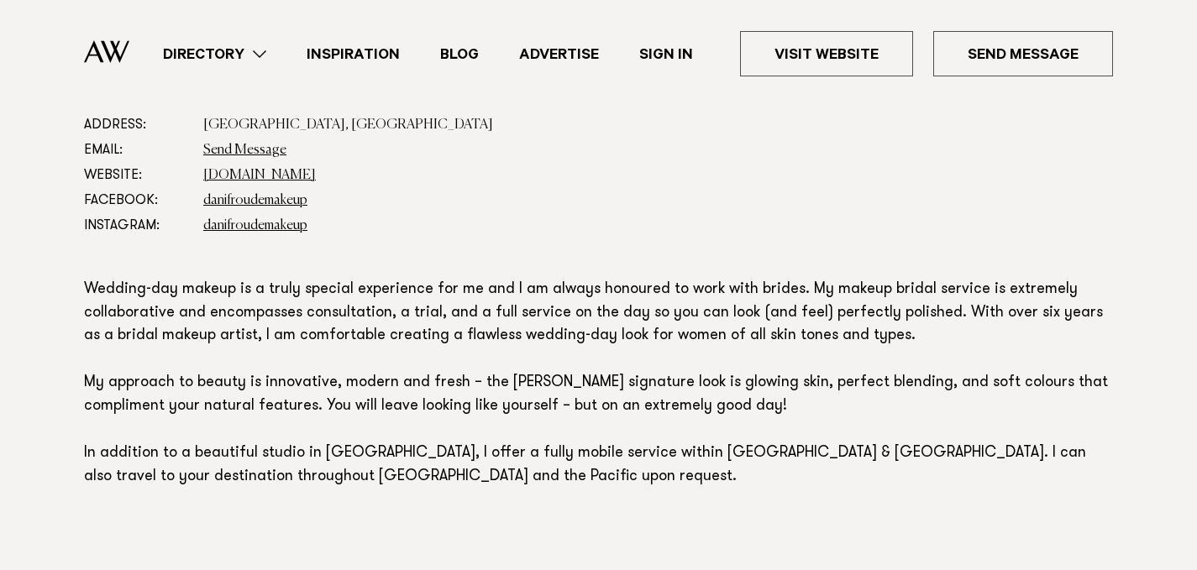
scroll to position [1014, 0]
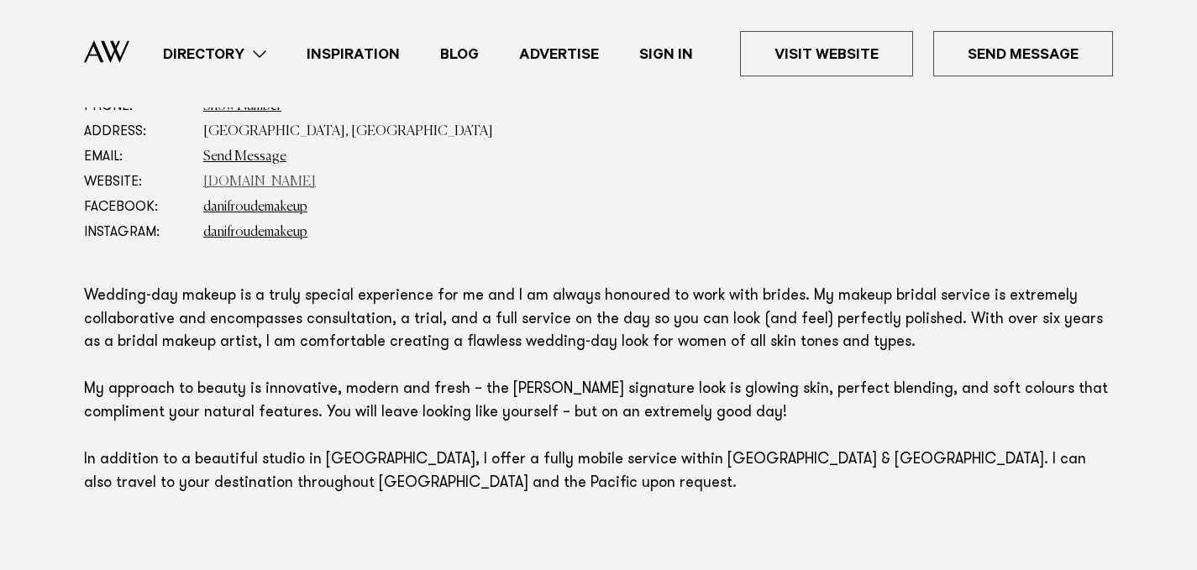
click at [286, 181] on link "danifroudemakeup.com" at bounding box center [259, 182] width 113 height 13
click at [209, 55] on link "Directory" at bounding box center [215, 54] width 144 height 23
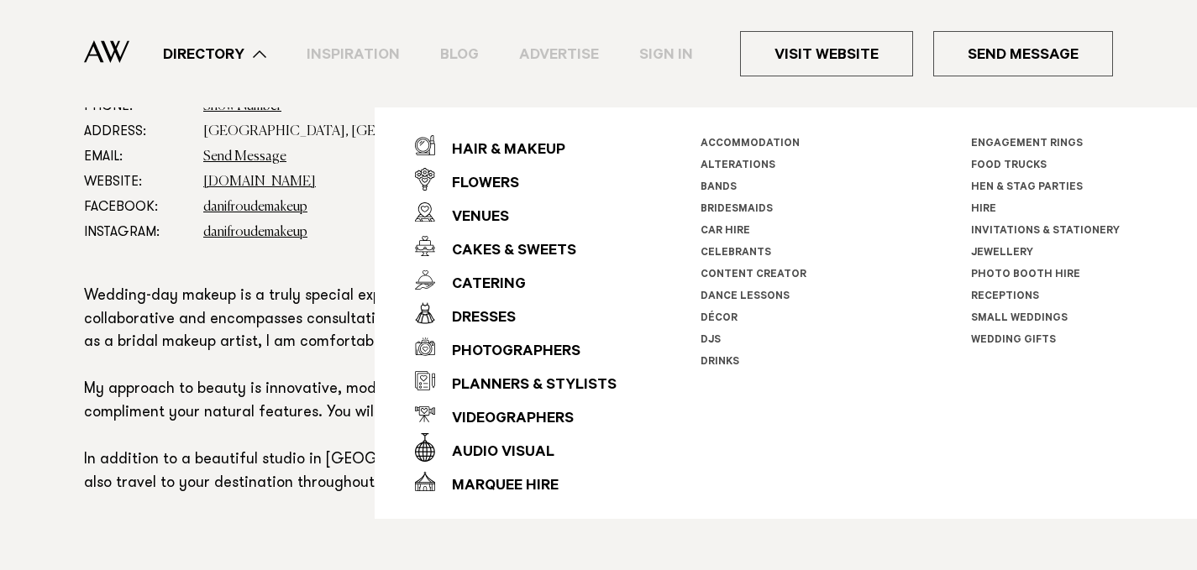
click at [302, 321] on p "Wedding-day makeup is a truly special experience for me and I am always honoure…" at bounding box center [598, 391] width 1029 height 211
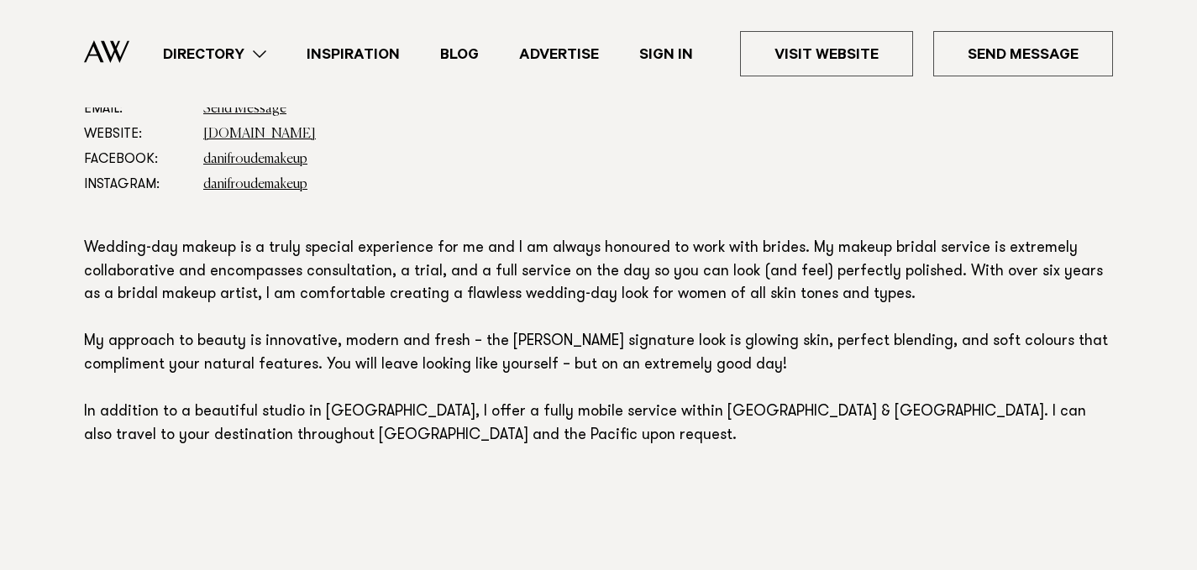
scroll to position [1063, 0]
